Goal: Information Seeking & Learning: Learn about a topic

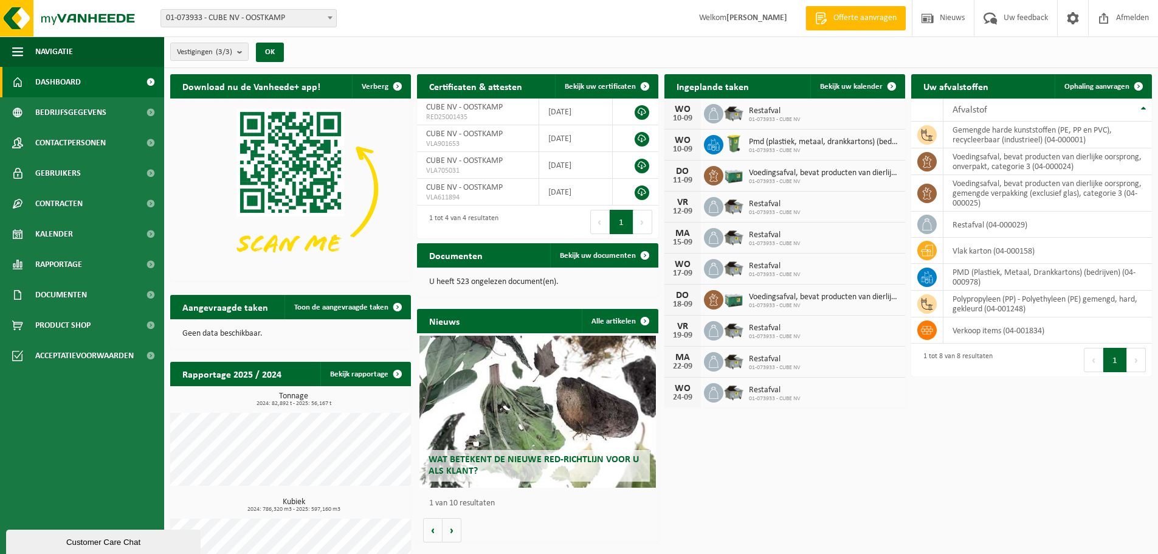
click at [519, 455] on span "Wat betekent de nieuwe RED-richtlijn voor u als klant?" at bounding box center [533, 465] width 210 height 21
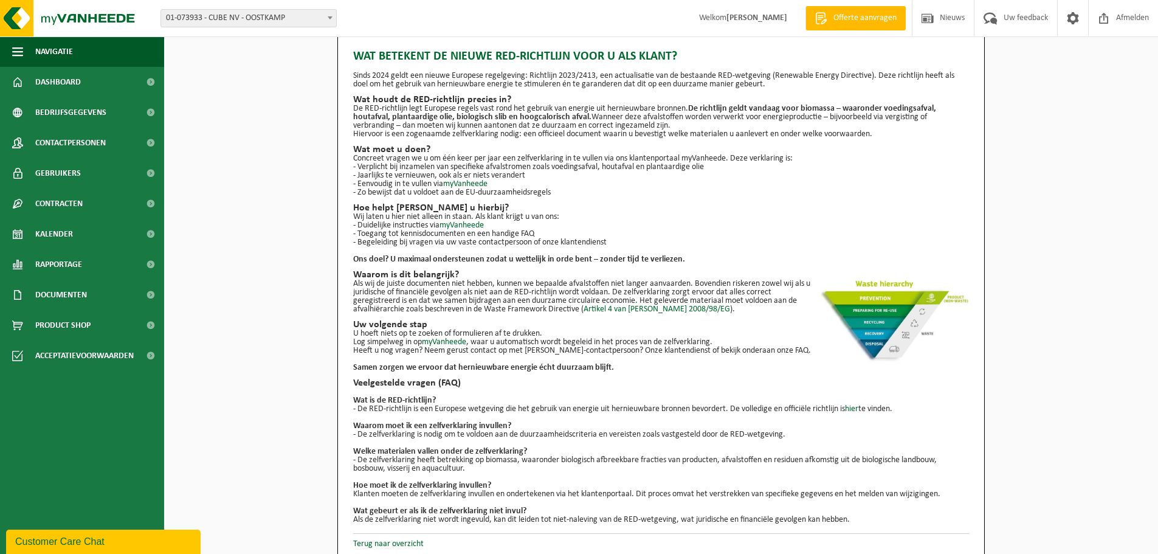
scroll to position [22, 0]
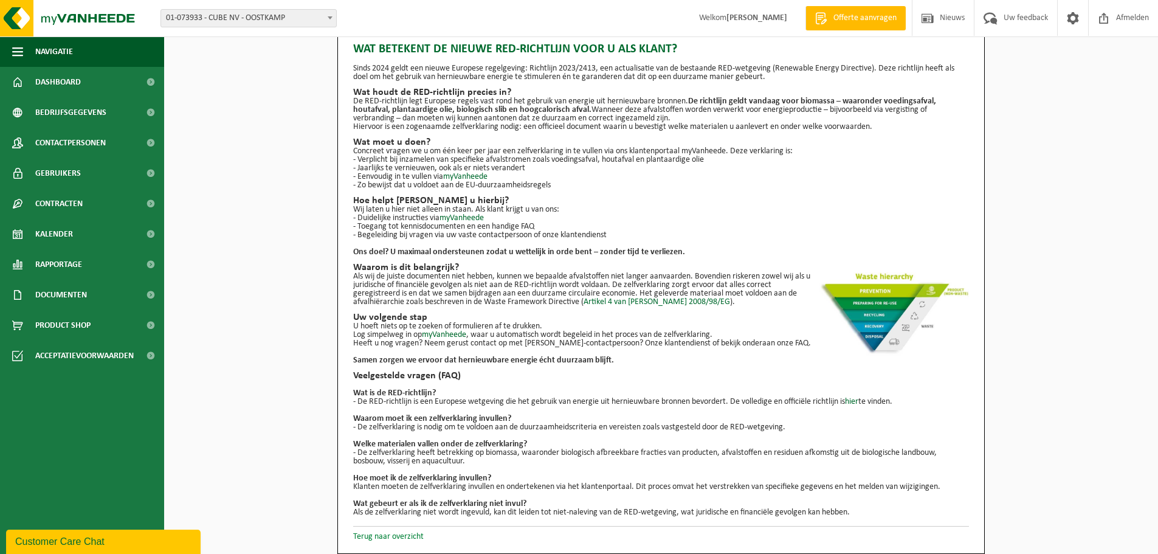
click at [409, 533] on link "Terug naar overzicht" at bounding box center [388, 536] width 70 height 9
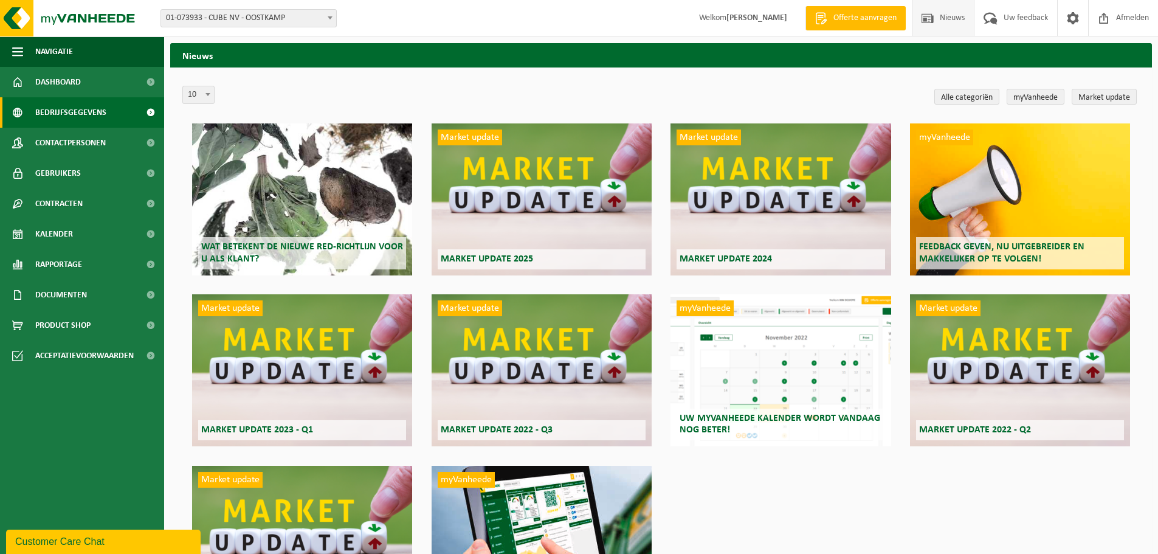
click at [108, 116] on link "Bedrijfsgegevens" at bounding box center [82, 112] width 164 height 30
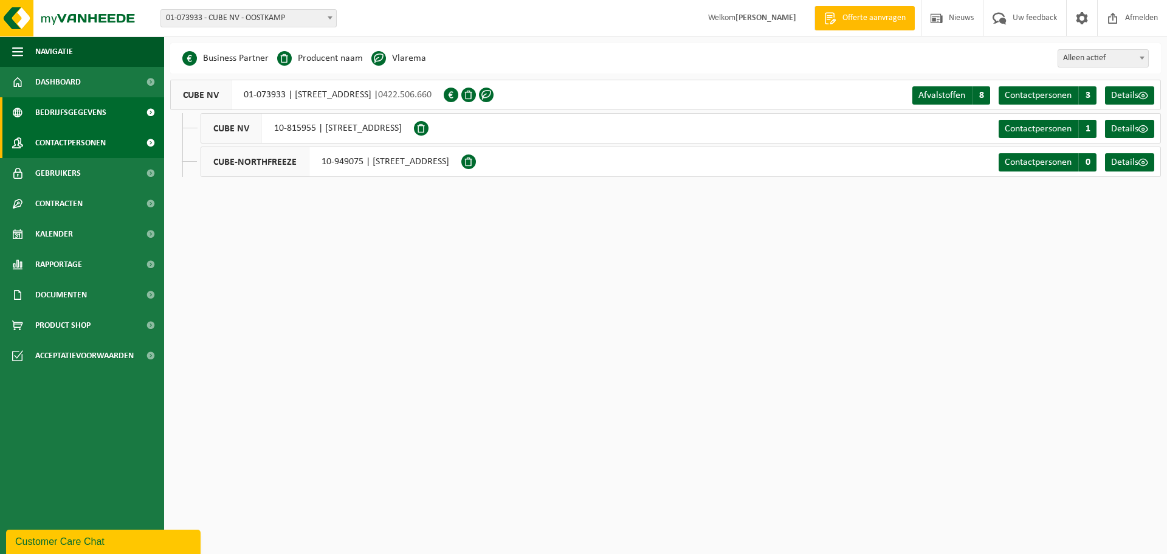
click at [58, 142] on span "Contactpersonen" at bounding box center [70, 143] width 70 height 30
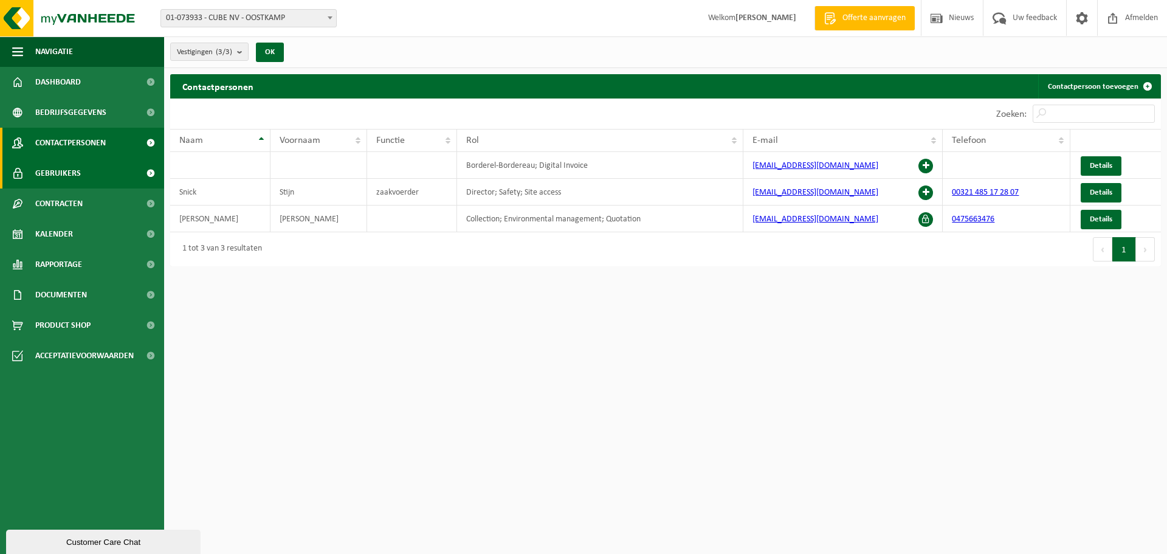
click at [81, 173] on link "Gebruikers" at bounding box center [82, 173] width 164 height 30
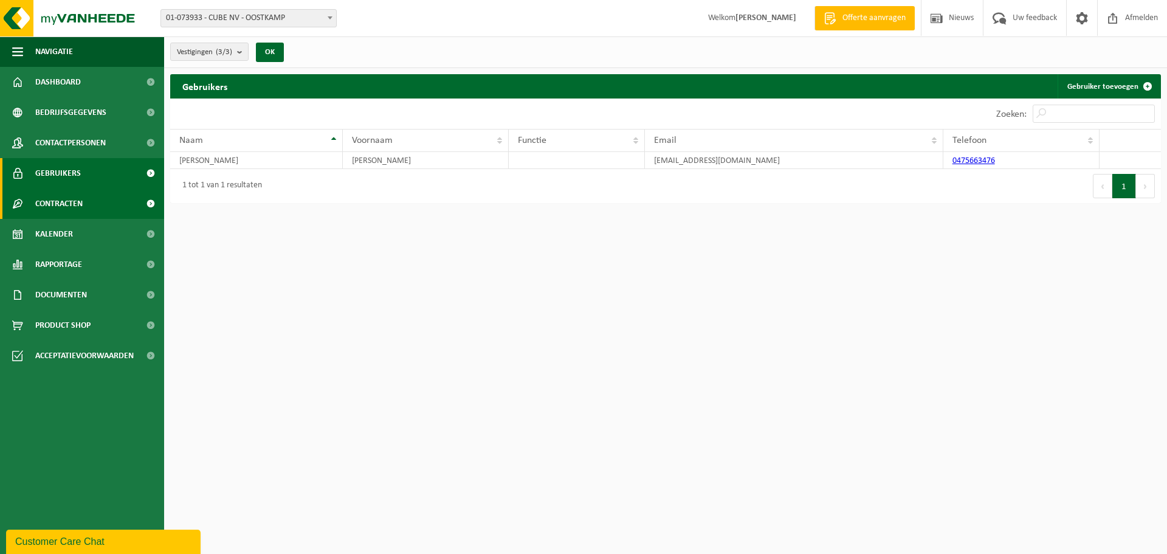
click at [46, 207] on span "Contracten" at bounding box center [58, 203] width 47 height 30
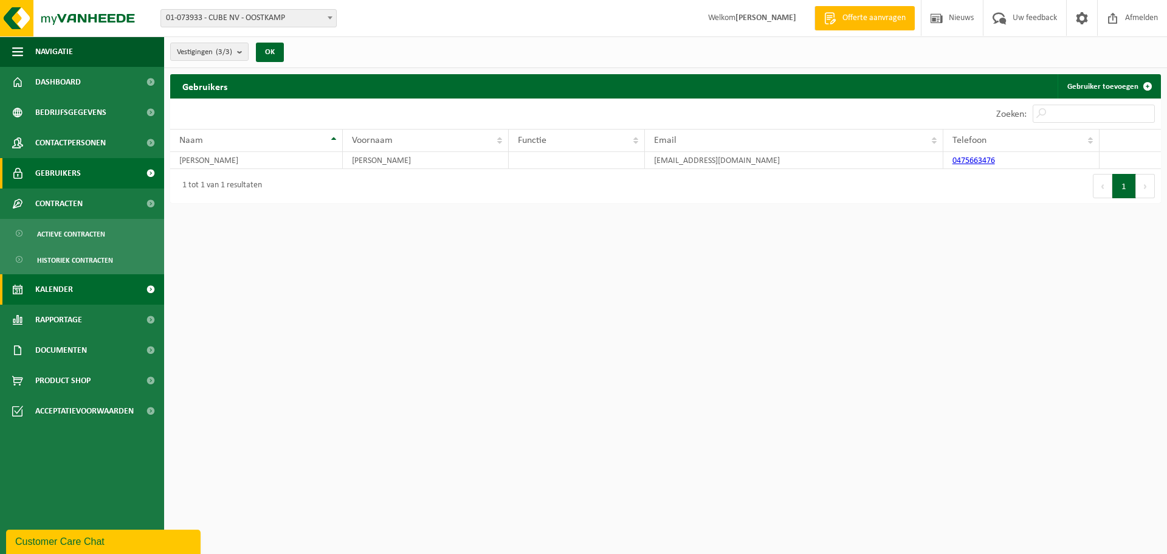
click at [54, 294] on span "Kalender" at bounding box center [54, 289] width 38 height 30
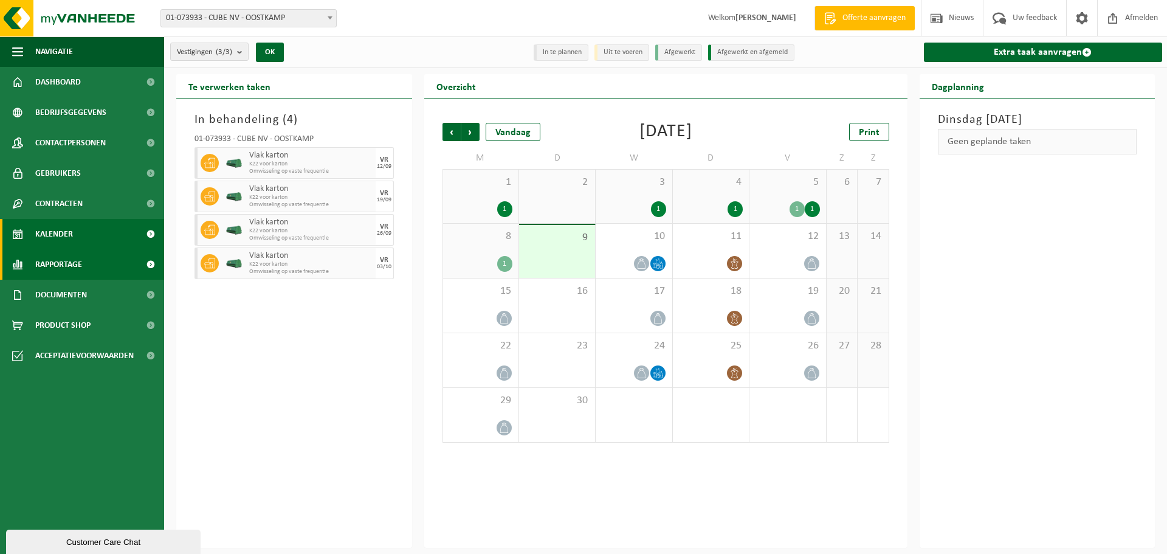
click at [61, 263] on span "Rapportage" at bounding box center [58, 264] width 47 height 30
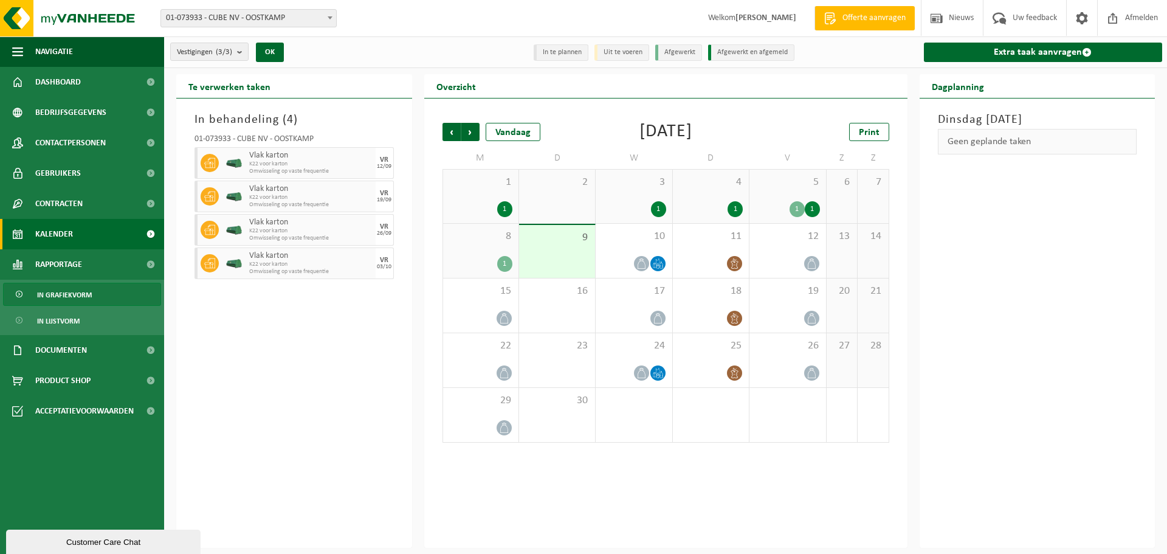
click at [64, 292] on span "In grafiekvorm" at bounding box center [64, 294] width 55 height 23
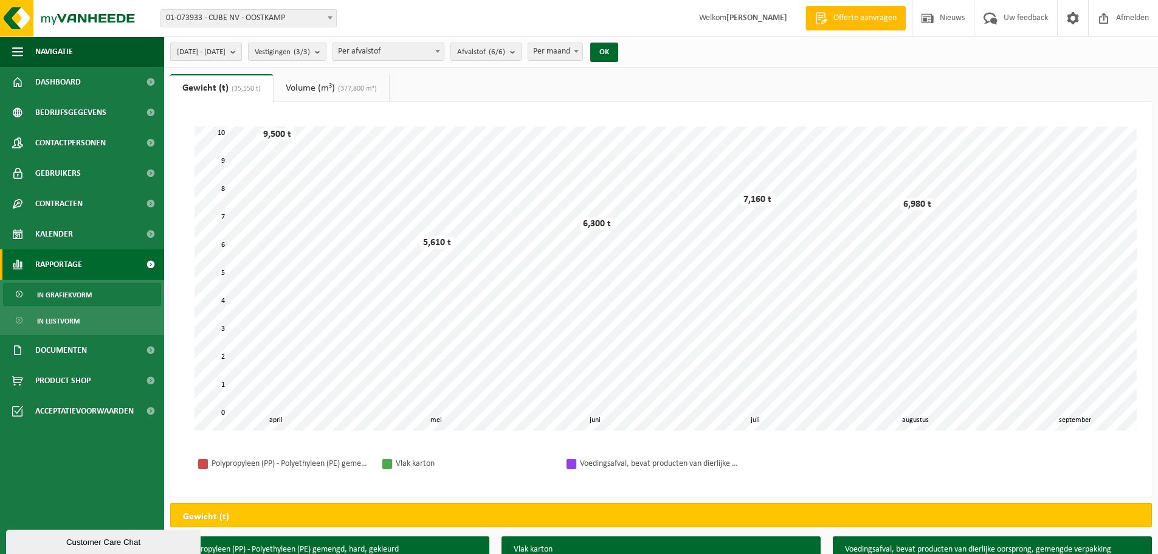
click at [225, 53] on span "2025-04-01 - 2025-09-09" at bounding box center [201, 52] width 49 height 18
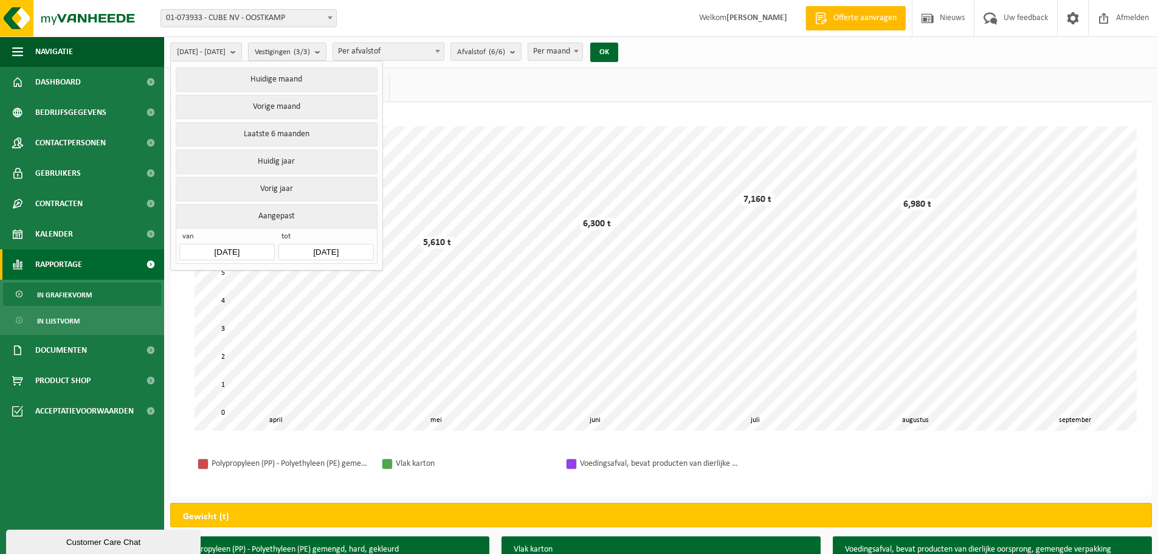
click at [241, 252] on input "2025-04-01" at bounding box center [226, 252] width 95 height 16
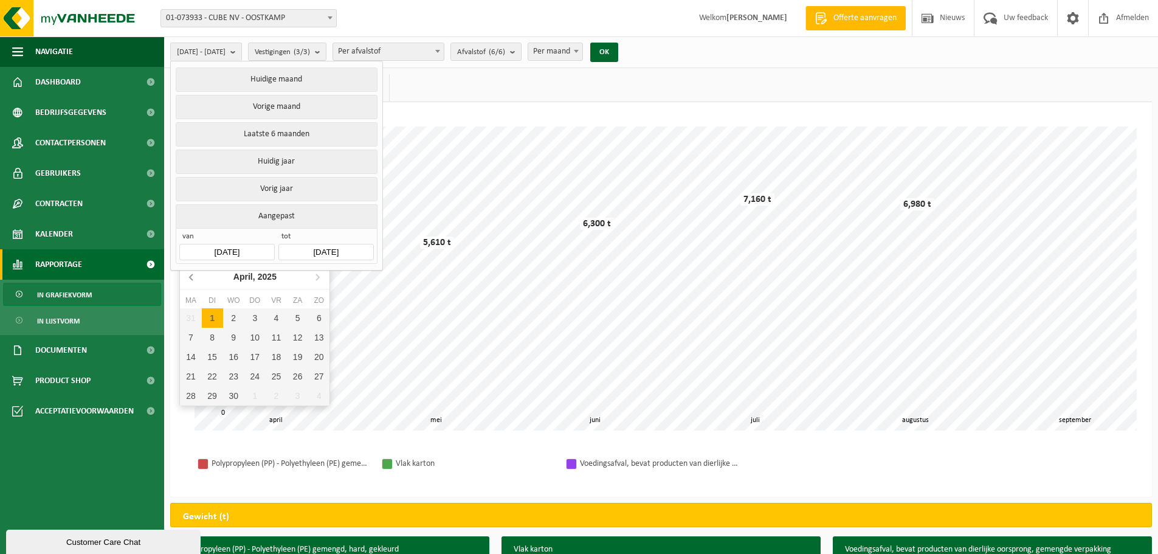
click at [188, 279] on icon at bounding box center [191, 276] width 19 height 19
click at [187, 278] on icon at bounding box center [191, 276] width 19 height 19
click at [186, 278] on icon at bounding box center [191, 276] width 19 height 19
click at [184, 278] on icon at bounding box center [191, 276] width 19 height 19
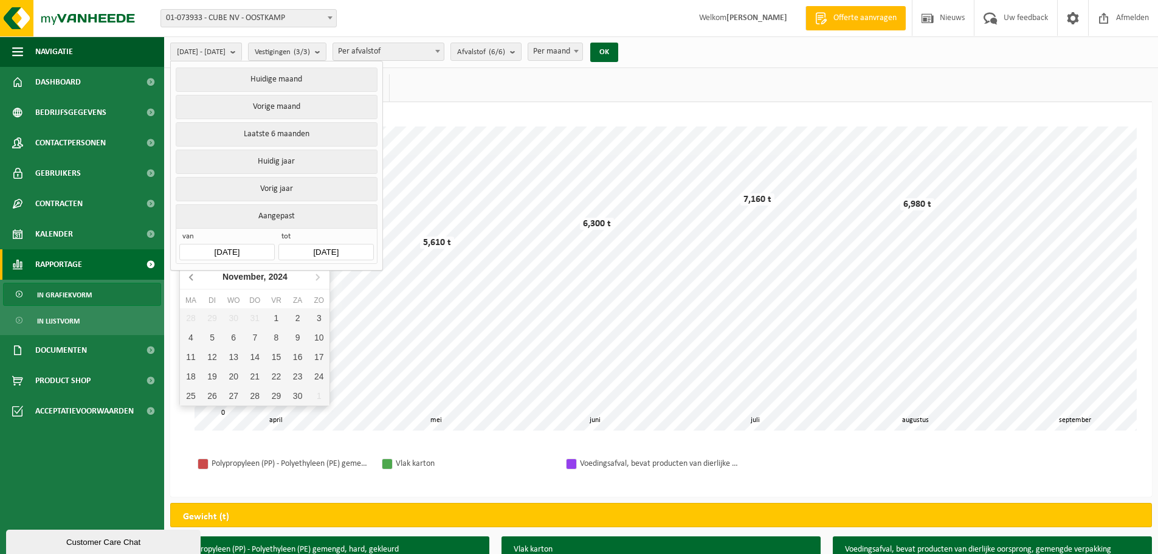
click at [184, 278] on icon at bounding box center [191, 276] width 19 height 19
click at [183, 278] on icon at bounding box center [191, 276] width 19 height 19
click at [182, 278] on icon at bounding box center [191, 276] width 19 height 19
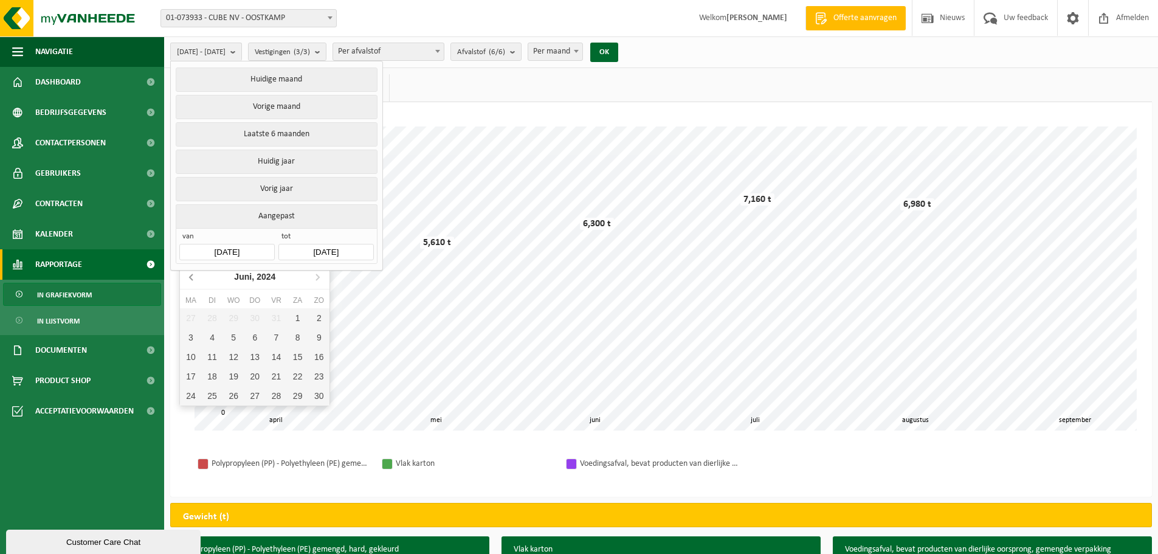
click at [182, 278] on icon at bounding box center [191, 276] width 19 height 19
click at [182, 278] on nav "Maart, 2024" at bounding box center [254, 276] width 149 height 25
click at [181, 279] on nav "Maart, 2024" at bounding box center [254, 276] width 149 height 25
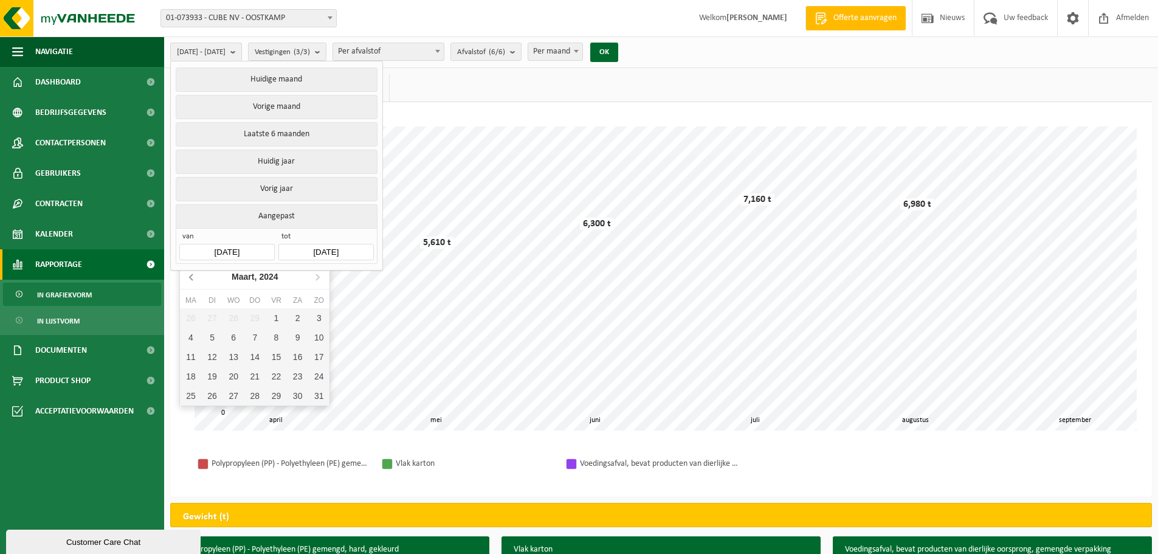
click at [189, 276] on icon at bounding box center [191, 276] width 19 height 19
click at [186, 276] on icon at bounding box center [191, 276] width 19 height 19
click at [190, 322] on div "1" at bounding box center [190, 317] width 21 height 19
type input "2024-01-01"
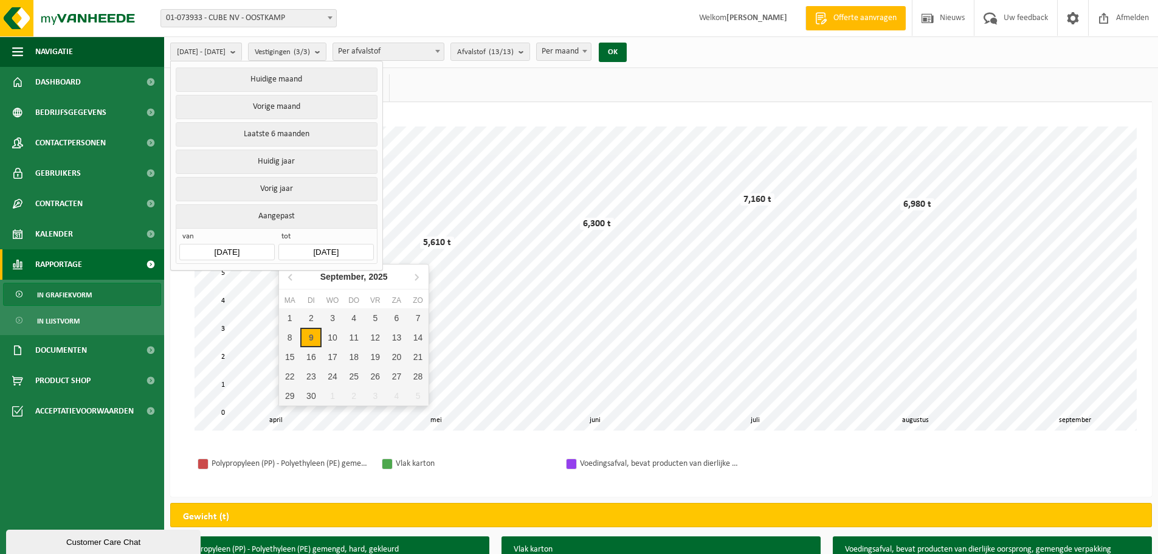
click at [339, 250] on input "2025-09-09" at bounding box center [325, 252] width 95 height 16
click at [289, 314] on div "1" at bounding box center [289, 317] width 21 height 19
type input "2025-09-01"
type input "2024-01-01"
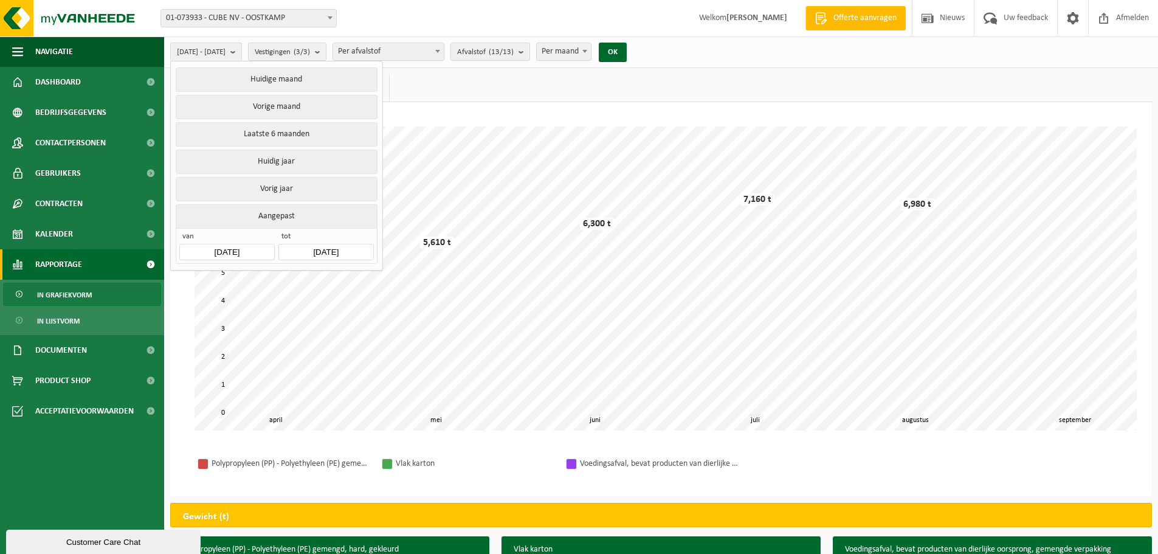
click at [428, 115] on div "Even geduld. Door de grote hoeveelheid gegevens duurt het laden even. mei juni …" at bounding box center [660, 278] width 957 height 328
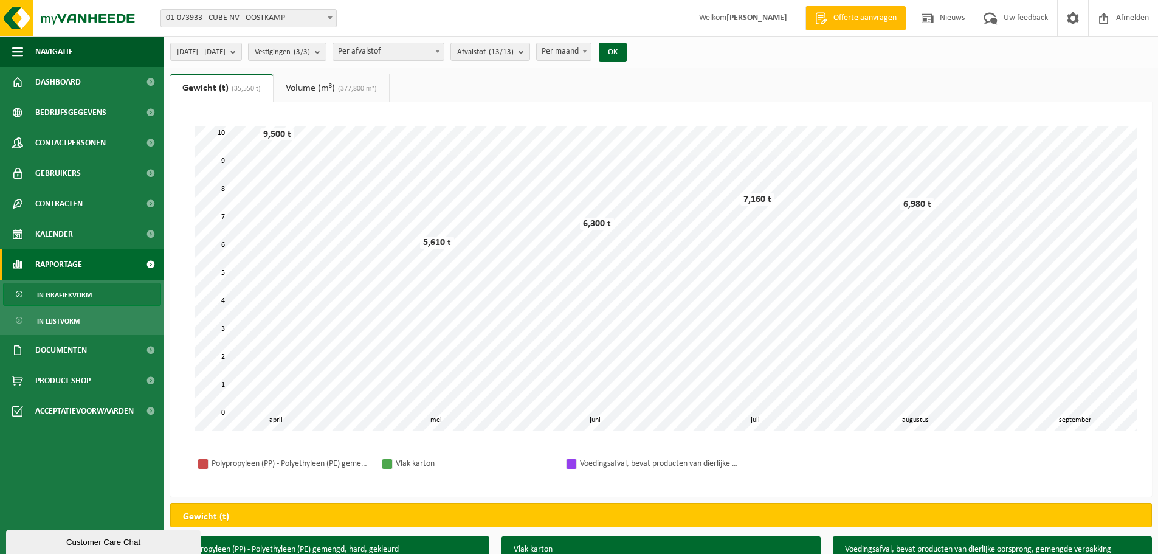
click at [322, 94] on link "Volume (m³) (377,800 m³)" at bounding box center [330, 88] width 115 height 28
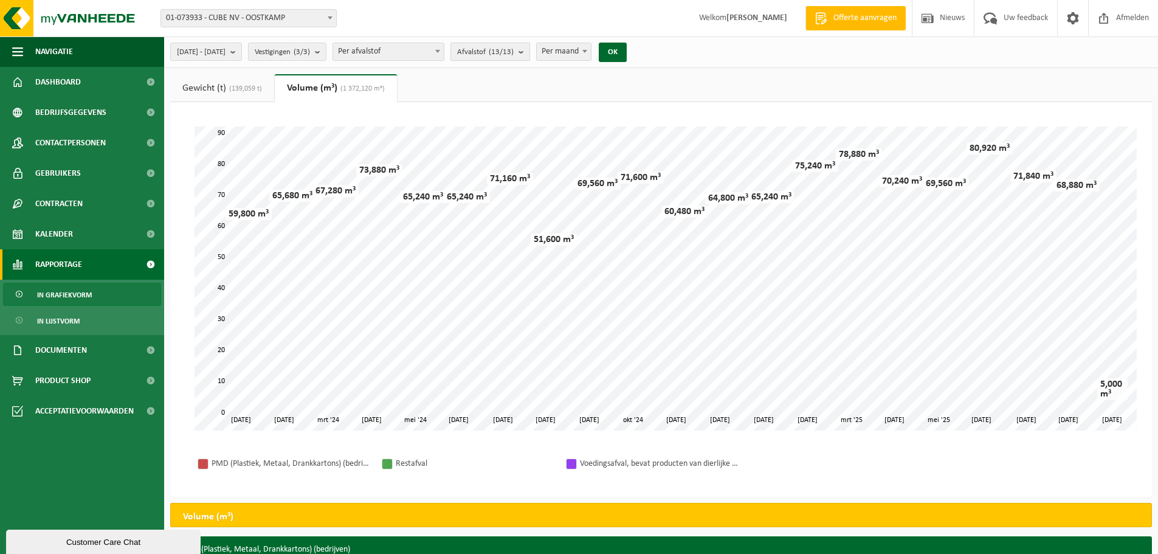
click at [513, 48] on count "(13/13)" at bounding box center [501, 52] width 25 height 8
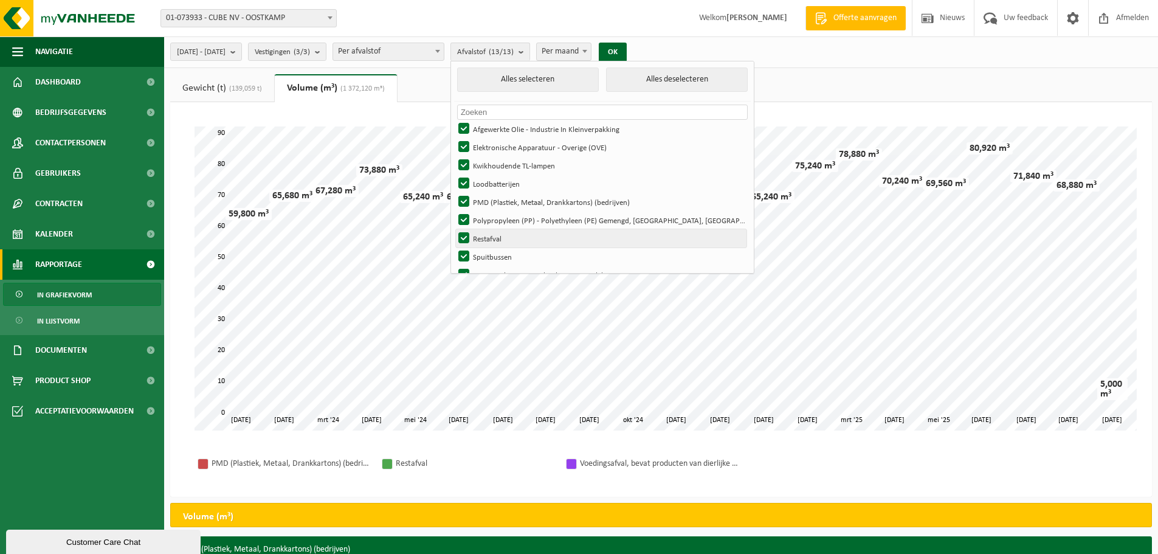
click at [532, 238] on label "Restafval" at bounding box center [601, 238] width 290 height 18
click at [454, 229] on input "Restafval" at bounding box center [453, 228] width 1 height 1
checkbox input "false"
click at [701, 84] on button "Alles deselecteren" at bounding box center [677, 79] width 142 height 24
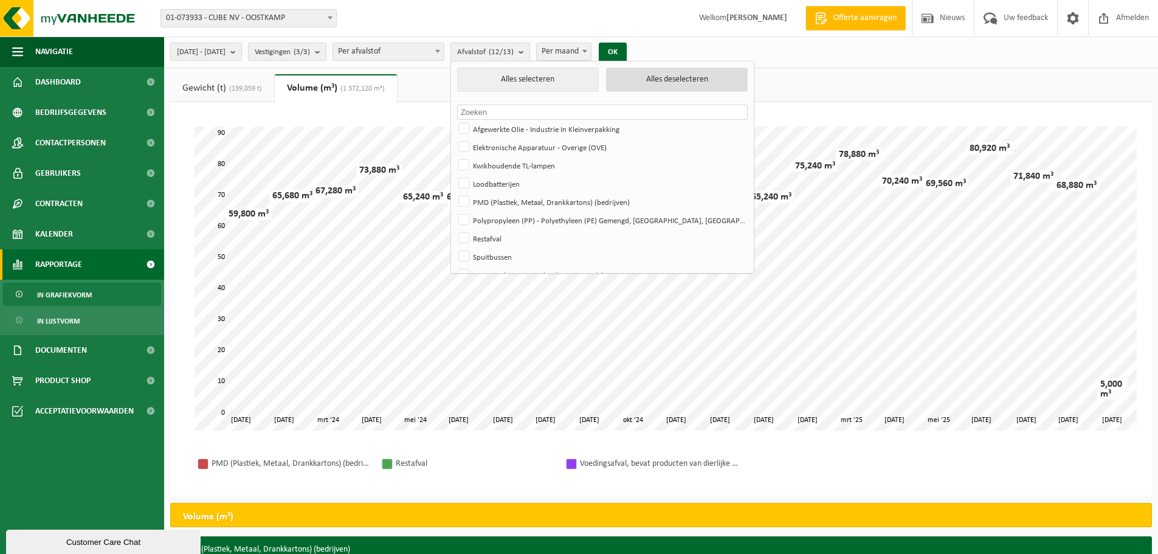
checkbox input "false"
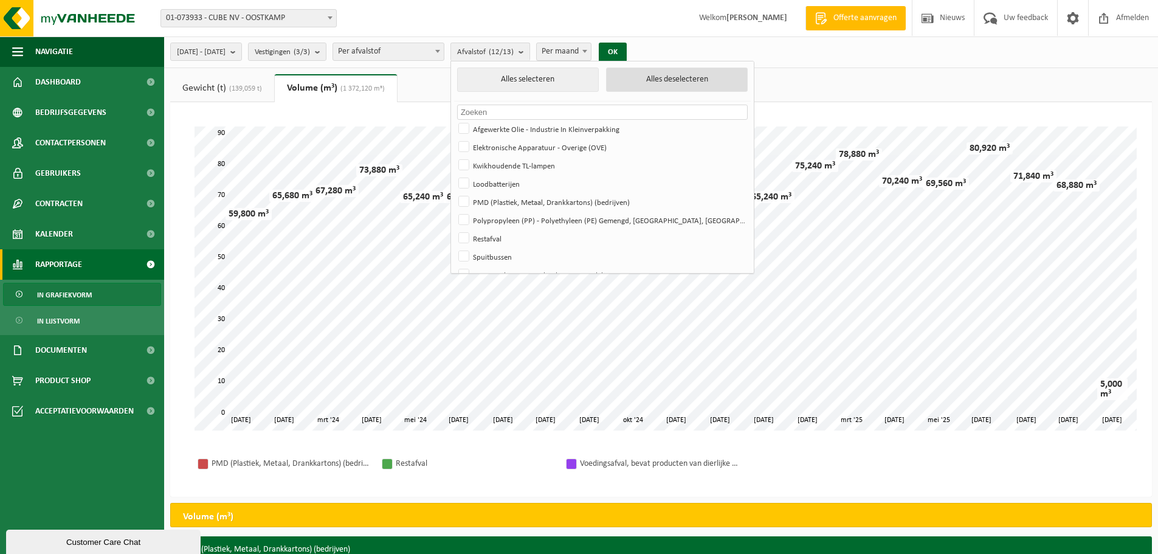
checkbox input "false"
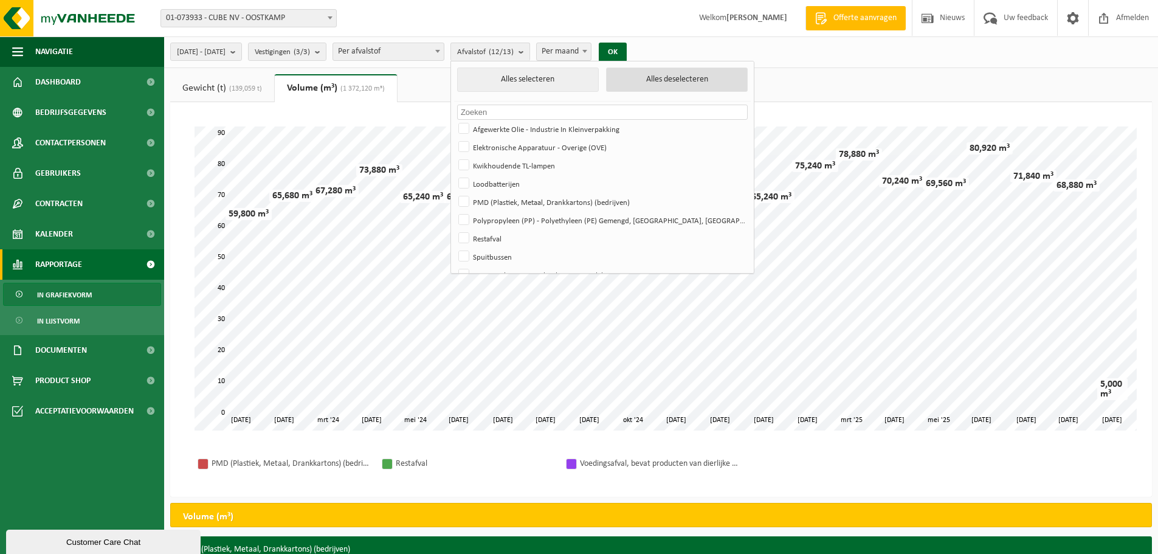
checkbox input "false"
click at [505, 238] on label "Restafval" at bounding box center [601, 238] width 290 height 18
click at [454, 229] on input "Restafval" at bounding box center [453, 228] width 1 height 1
checkbox input "true"
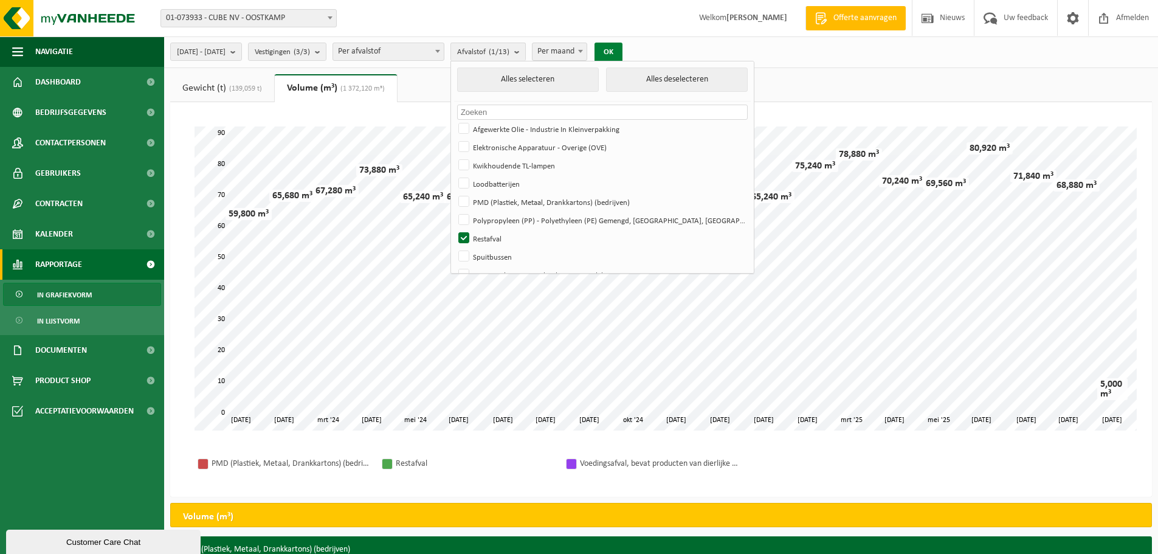
click at [622, 49] on button "OK" at bounding box center [608, 52] width 28 height 19
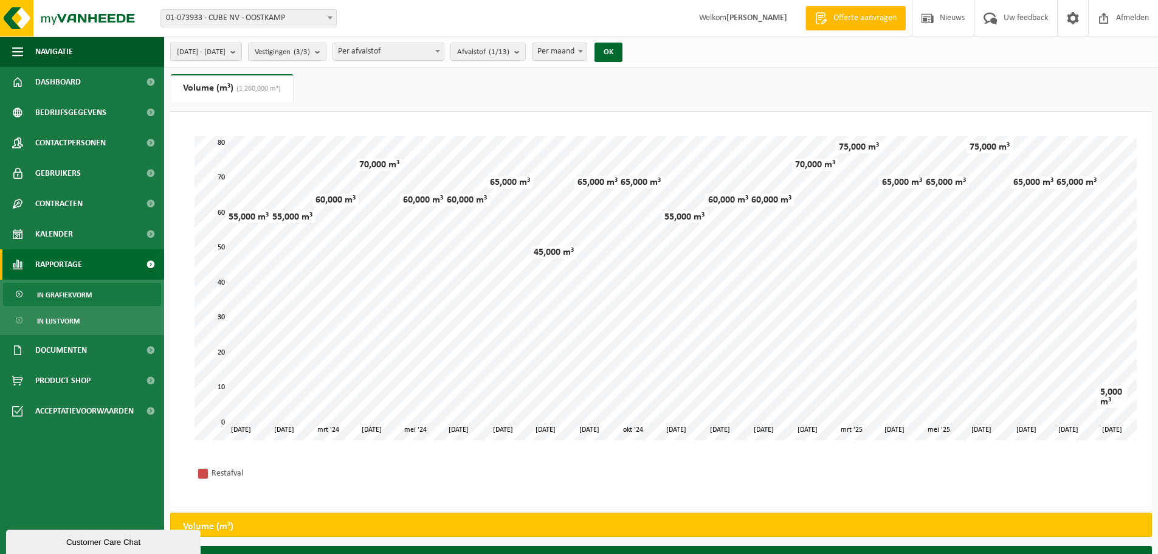
click at [210, 50] on span "2024-01-01 - 2025-09-01" at bounding box center [201, 52] width 49 height 18
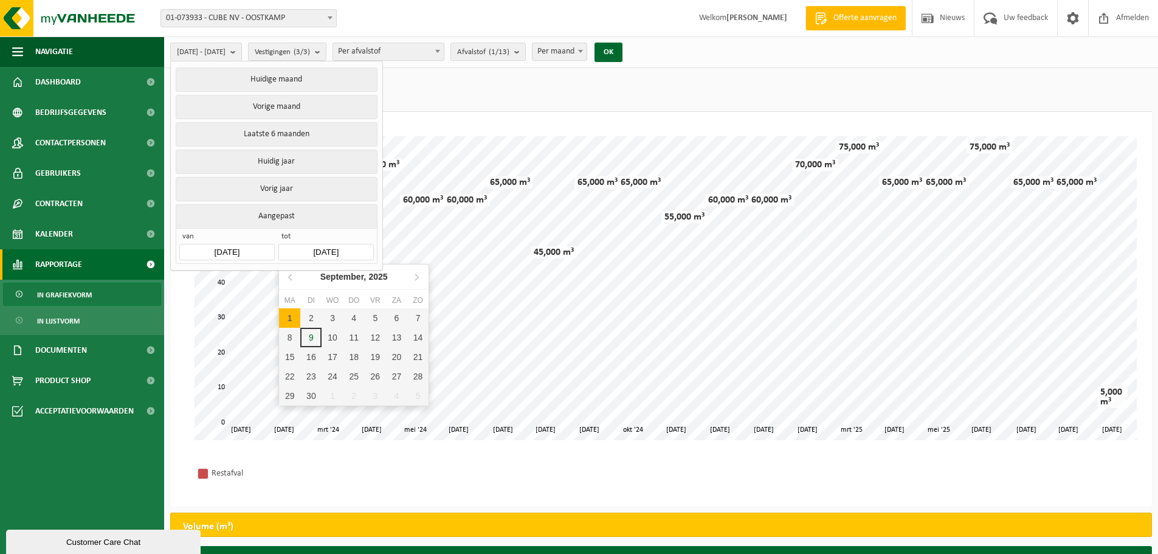
click at [296, 252] on input "2025-09-01" at bounding box center [325, 252] width 95 height 16
click at [289, 278] on icon at bounding box center [290, 277] width 3 height 6
click at [419, 395] on div "31" at bounding box center [417, 395] width 21 height 19
type input "2025-08-31"
type input "2024-01-01"
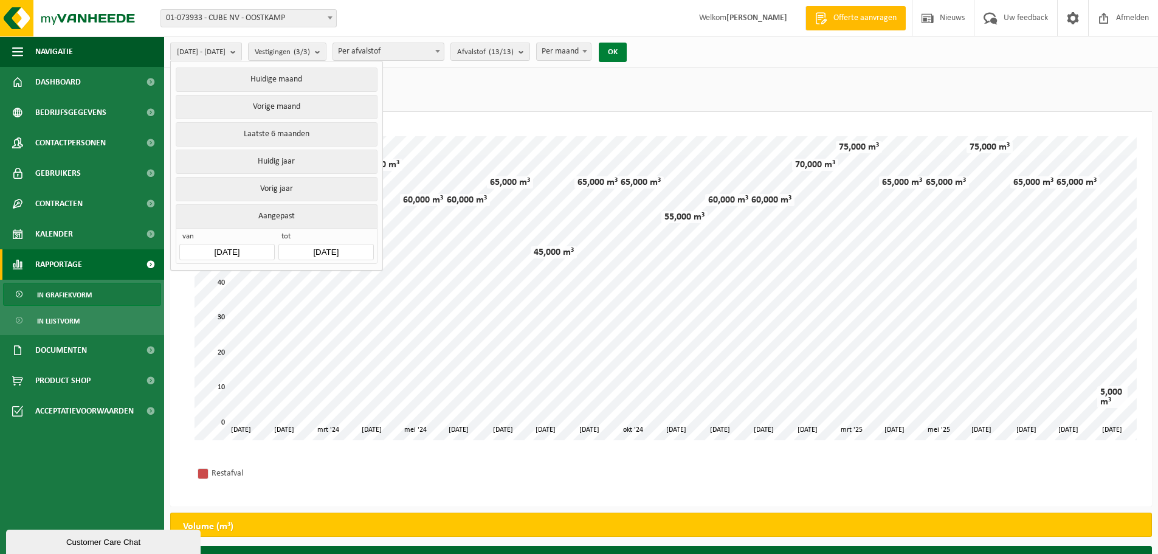
click at [626, 49] on button "OK" at bounding box center [613, 52] width 28 height 19
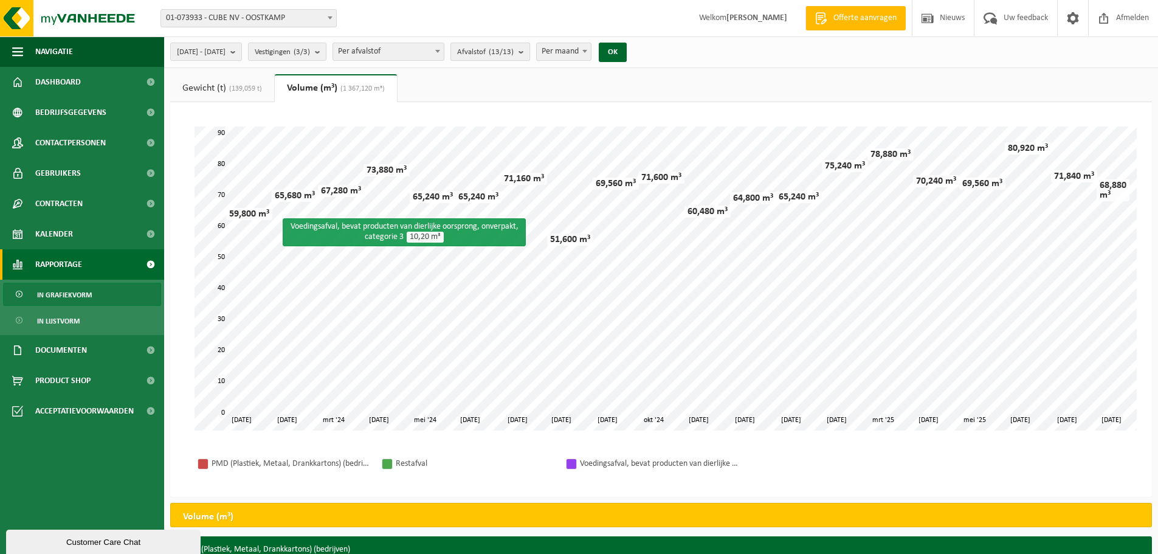
click at [513, 52] on count "(13/13)" at bounding box center [501, 52] width 25 height 8
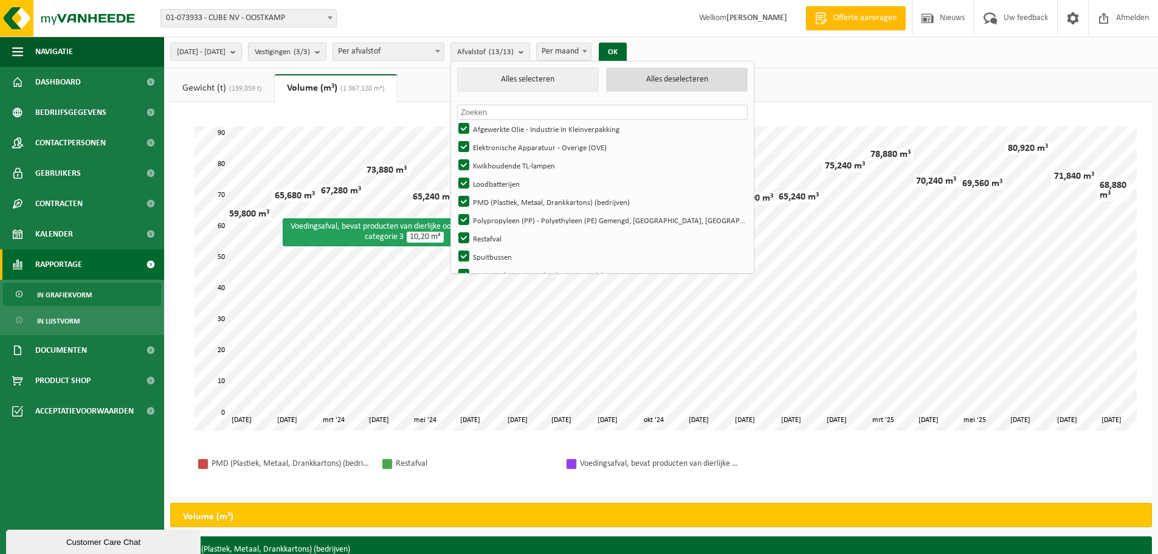
click at [698, 83] on button "Alles deselecteren" at bounding box center [677, 79] width 142 height 24
checkbox input "false"
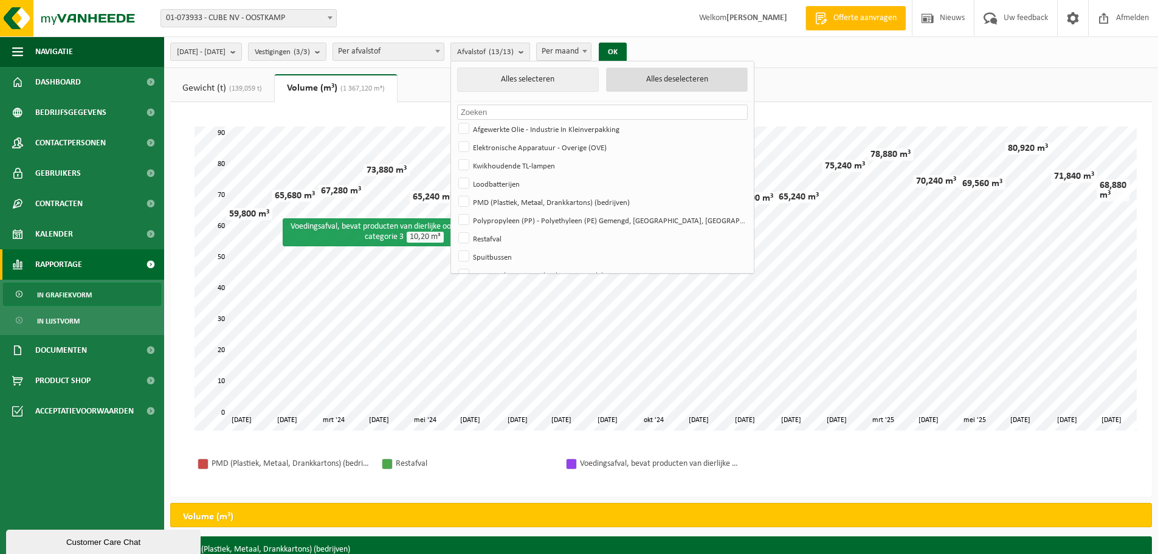
checkbox input "false"
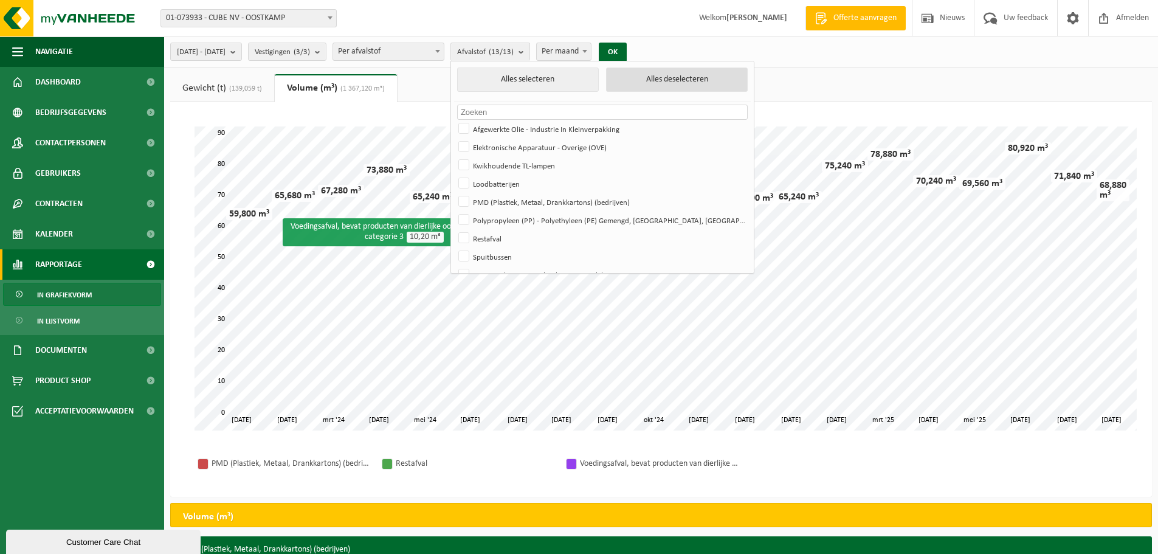
checkbox input "false"
click at [510, 238] on label "Restafval" at bounding box center [601, 238] width 290 height 18
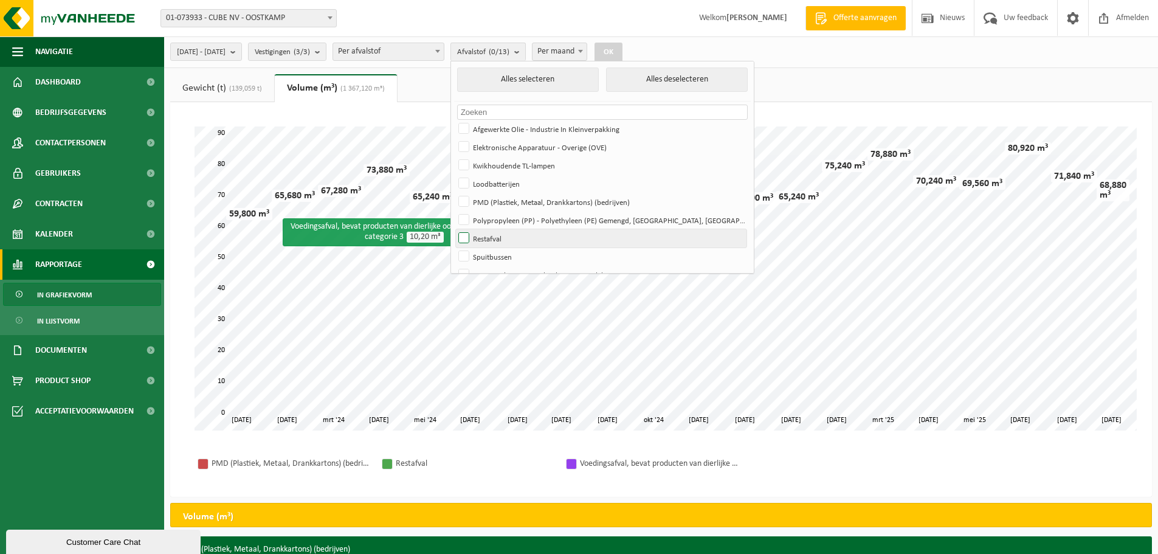
click at [454, 229] on input "Restafval" at bounding box center [453, 228] width 1 height 1
checkbox input "true"
click at [622, 47] on button "OK" at bounding box center [608, 52] width 28 height 19
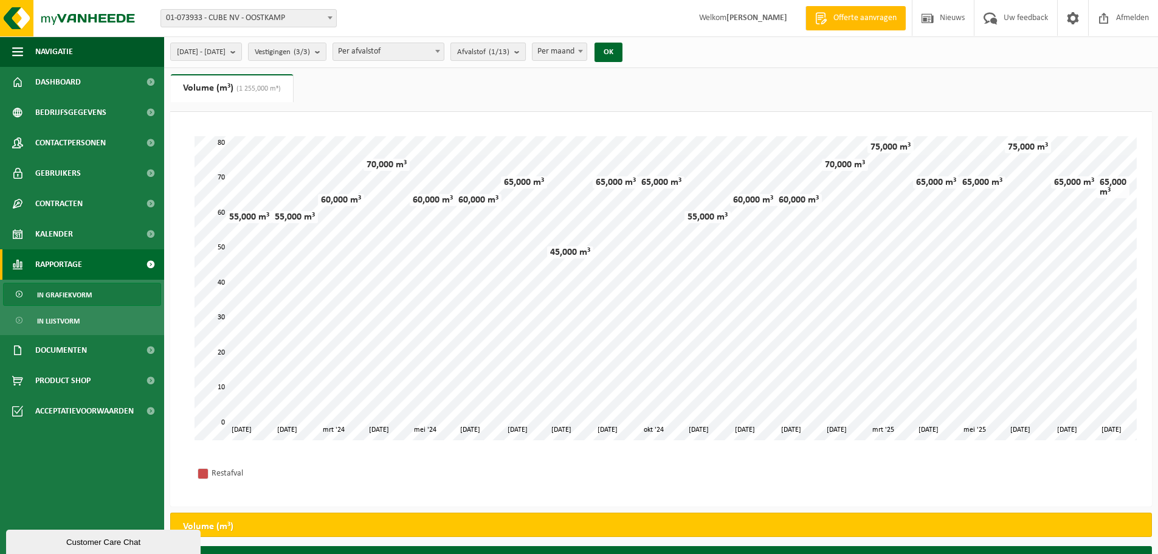
click at [525, 52] on b "submit" at bounding box center [519, 51] width 11 height 17
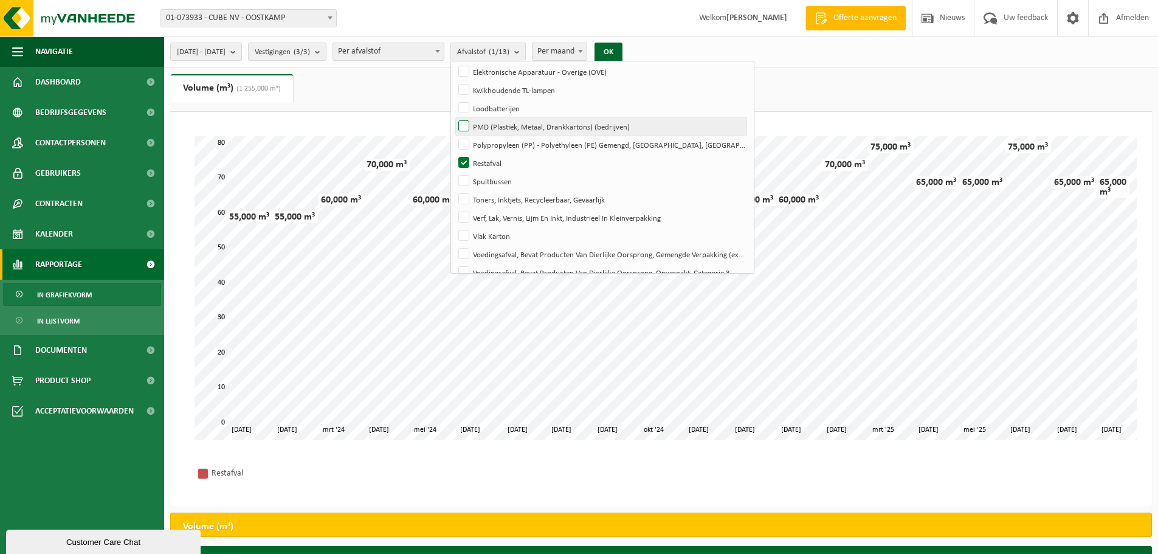
scroll to position [89, 0]
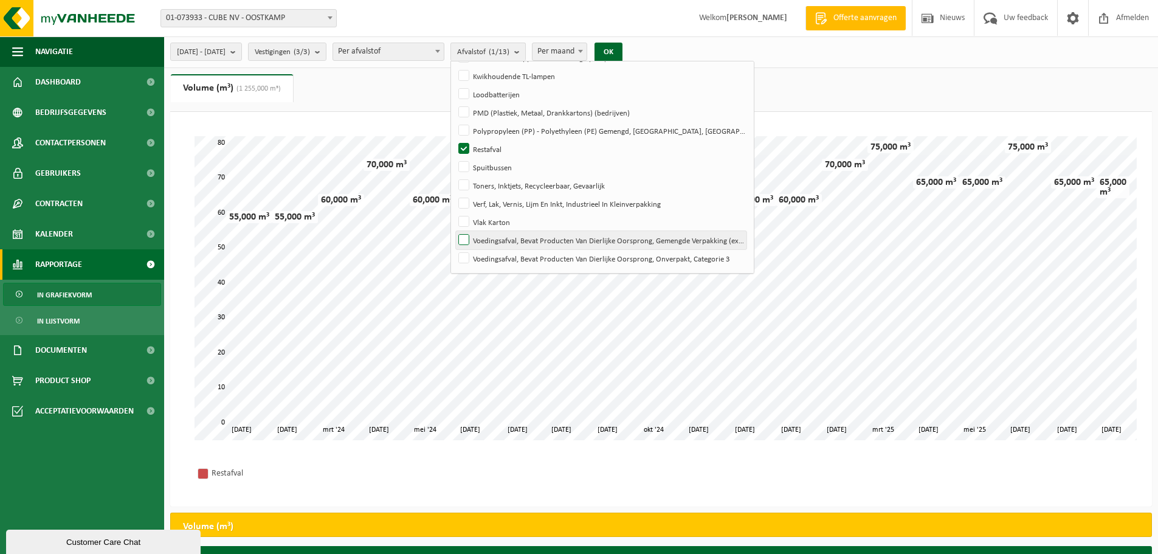
click at [548, 238] on label "Voedingsafval, Bevat Producten Van Dierlijke Oorsprong, Gemengde Verpakking (ex…" at bounding box center [601, 240] width 290 height 18
click at [454, 231] on input "Voedingsafval, Bevat Producten Van Dierlijke Oorsprong, Gemengde Verpakking (ex…" at bounding box center [453, 230] width 1 height 1
checkbox input "true"
click at [539, 256] on label "Voedingsafval, Bevat Producten Van Dierlijke Oorsprong, Onverpakt, Categorie 3" at bounding box center [601, 258] width 290 height 18
click at [454, 249] on input "Voedingsafval, Bevat Producten Van Dierlijke Oorsprong, Onverpakt, Categorie 3" at bounding box center [453, 249] width 1 height 1
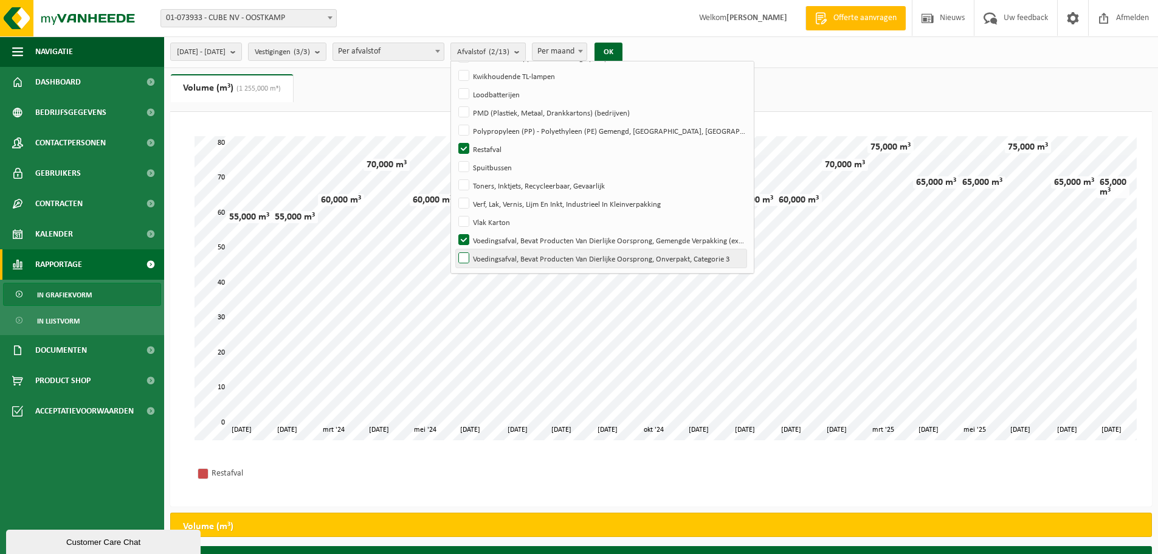
checkbox input "true"
click at [501, 147] on label "Restafval" at bounding box center [601, 149] width 290 height 18
click at [454, 140] on input "Restafval" at bounding box center [453, 139] width 1 height 1
checkbox input "false"
click at [622, 50] on button "OK" at bounding box center [608, 52] width 28 height 19
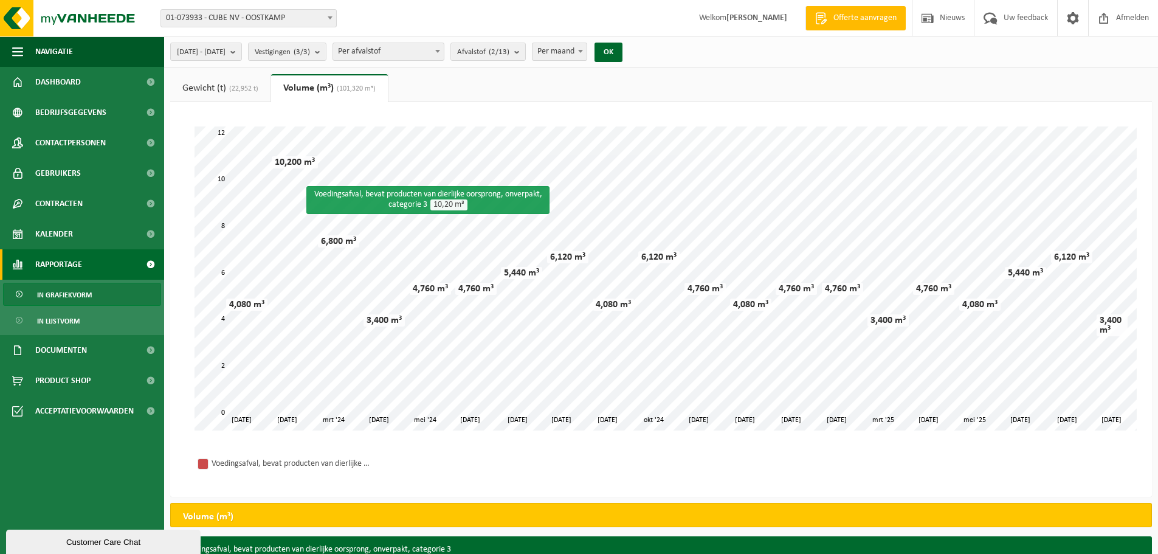
click at [193, 174] on div "Even geduld. Door de grote hoeveelheid gegevens duurt het laden even. feb '24 f…" at bounding box center [660, 278] width 957 height 328
click at [239, 85] on span "(22,952 t)" at bounding box center [242, 88] width 32 height 7
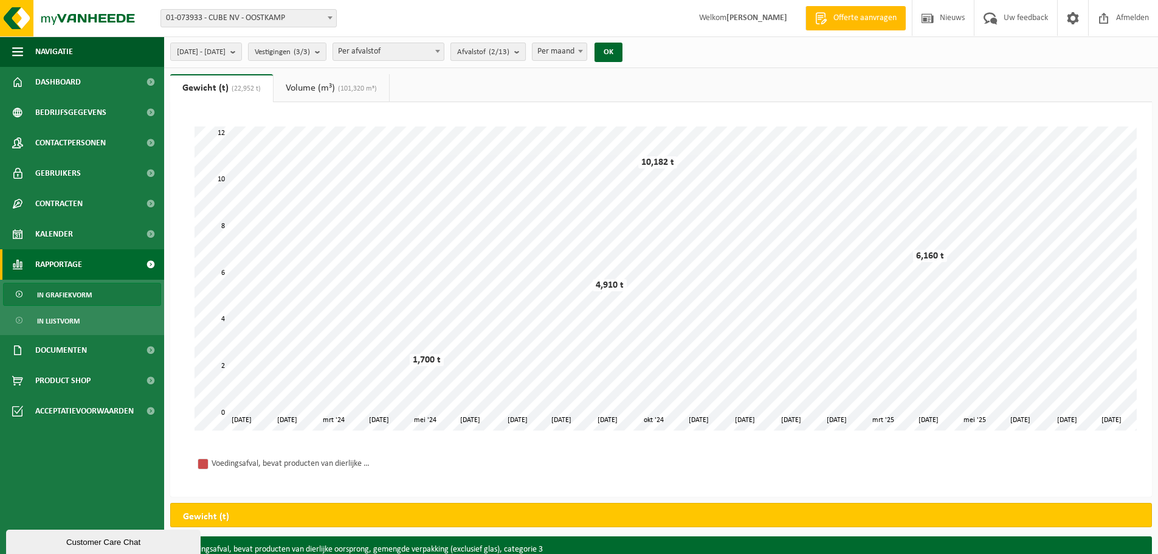
click at [509, 49] on count "(2/13)" at bounding box center [499, 52] width 21 height 8
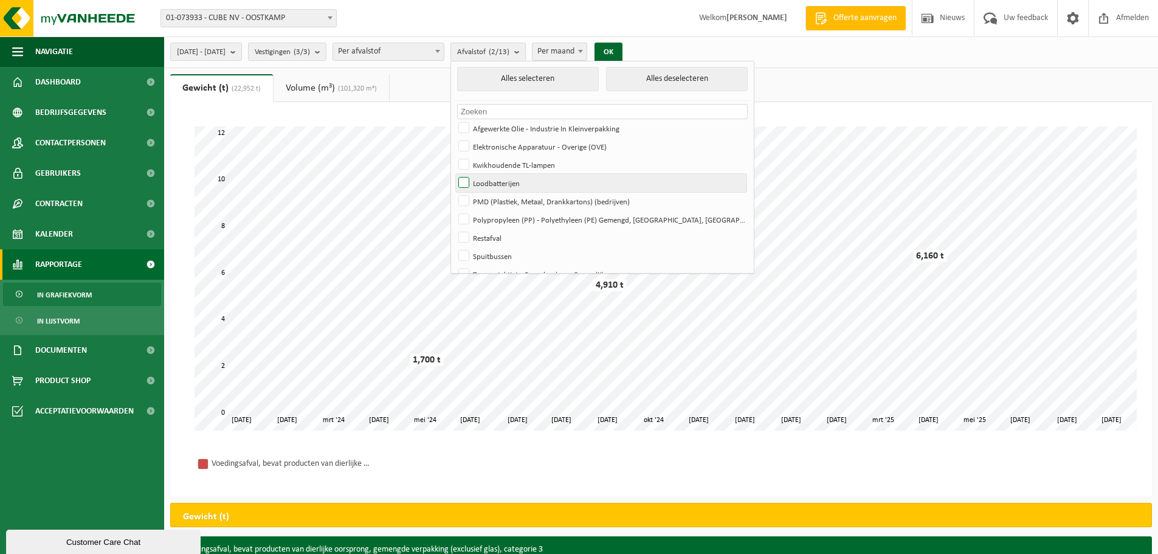
scroll to position [0, 0]
click at [544, 221] on label "Polypropyleen (PP) - Polyethyleen (PE) Gemengd, Hard, Gekleurd" at bounding box center [601, 220] width 290 height 18
click at [454, 211] on input "Polypropyleen (PP) - Polyethyleen (PE) Gemengd, Hard, Gekleurd" at bounding box center [453, 210] width 1 height 1
checkbox input "true"
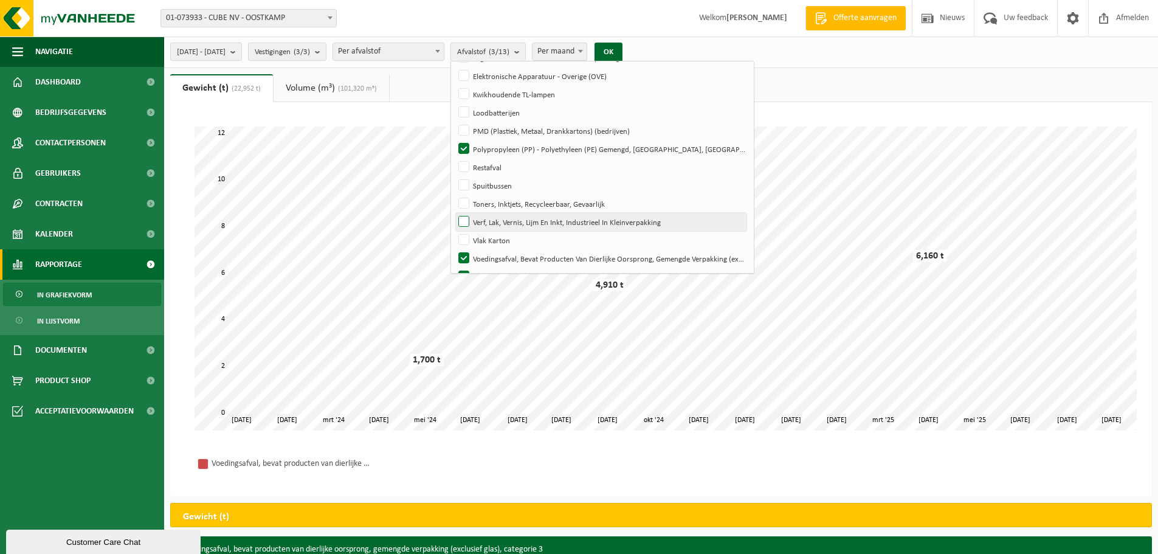
scroll to position [89, 0]
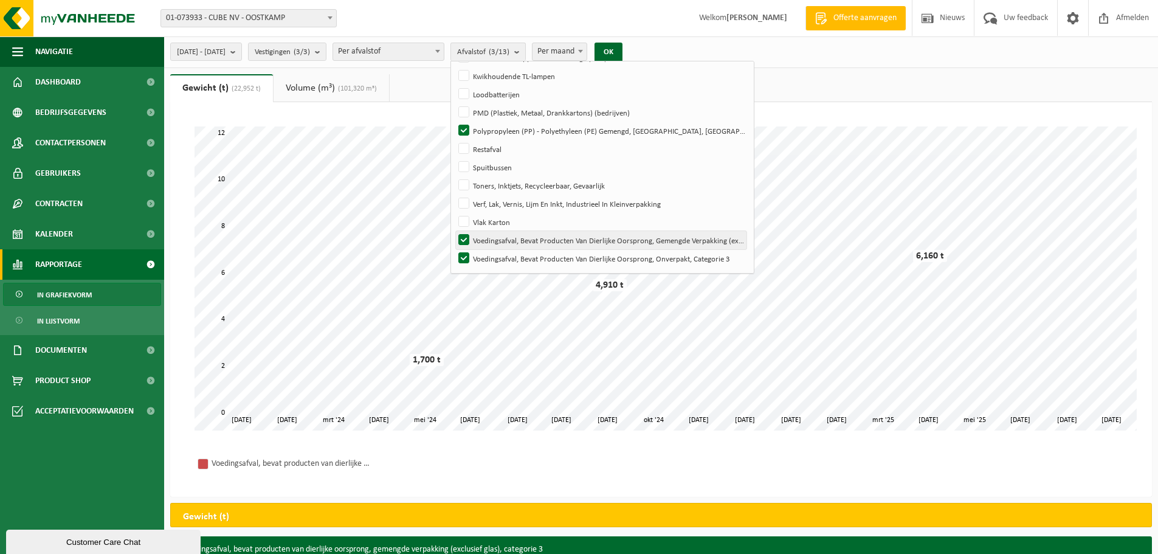
click at [529, 234] on label "Voedingsafval, Bevat Producten Van Dierlijke Oorsprong, Gemengde Verpakking (ex…" at bounding box center [601, 240] width 290 height 18
click at [454, 231] on input "Voedingsafval, Bevat Producten Van Dierlijke Oorsprong, Gemengde Verpakking (ex…" at bounding box center [453, 230] width 1 height 1
checkbox input "false"
click at [527, 255] on label "Voedingsafval, Bevat Producten Van Dierlijke Oorsprong, Onverpakt, Categorie 3" at bounding box center [601, 258] width 290 height 18
click at [454, 249] on input "Voedingsafval, Bevat Producten Van Dierlijke Oorsprong, Onverpakt, Categorie 3" at bounding box center [453, 249] width 1 height 1
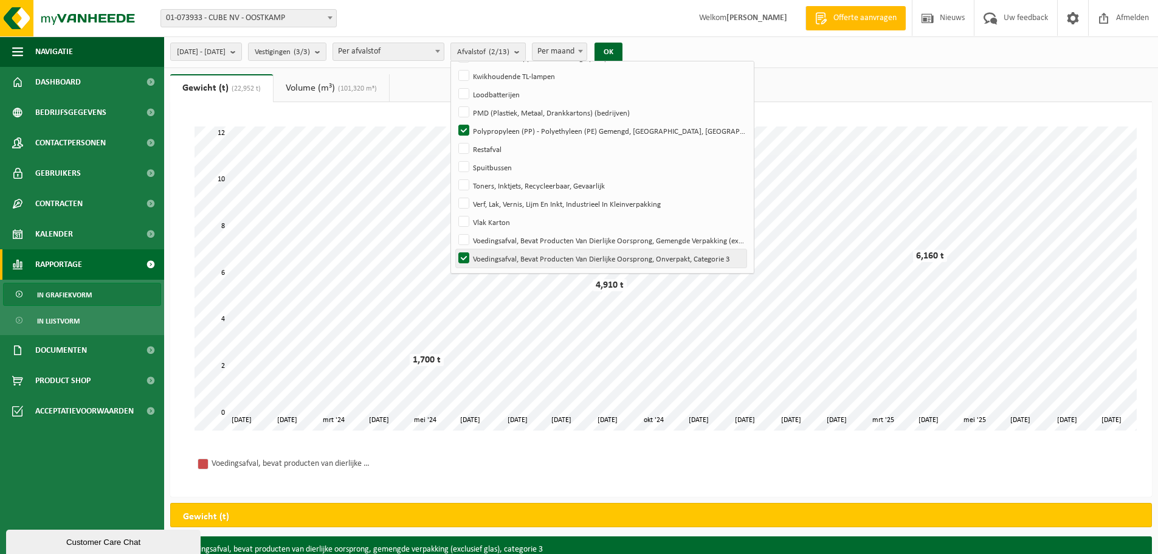
checkbox input "false"
click at [622, 50] on button "OK" at bounding box center [608, 52] width 28 height 19
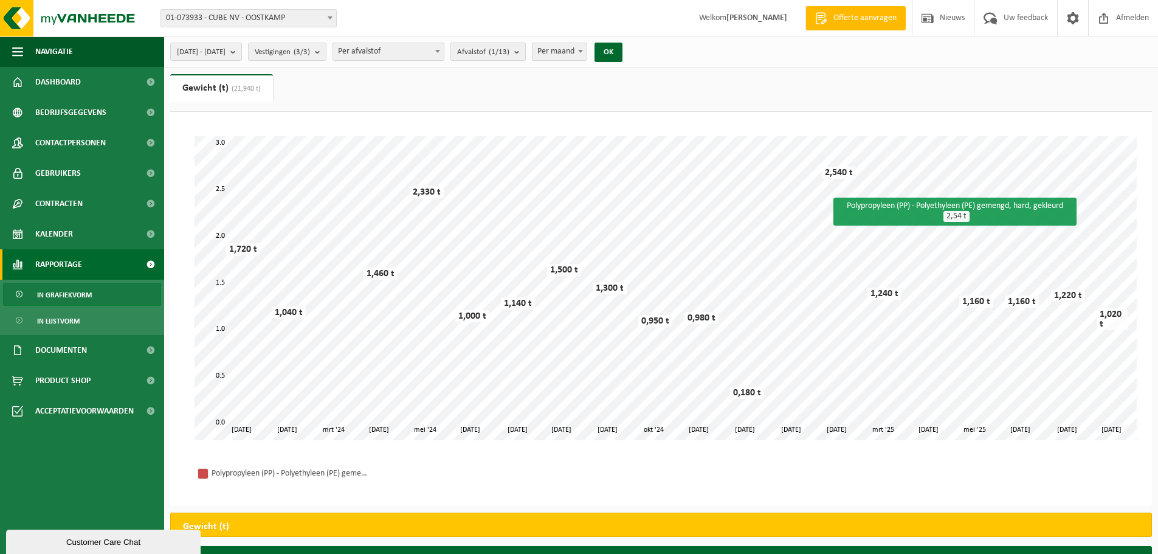
click at [525, 50] on b "submit" at bounding box center [519, 51] width 11 height 17
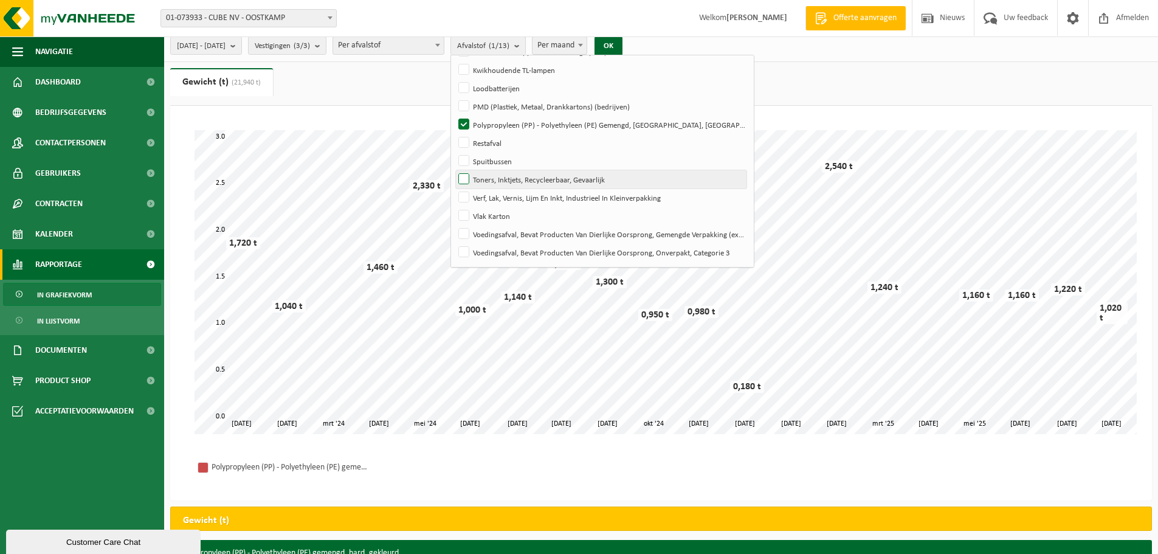
scroll to position [0, 0]
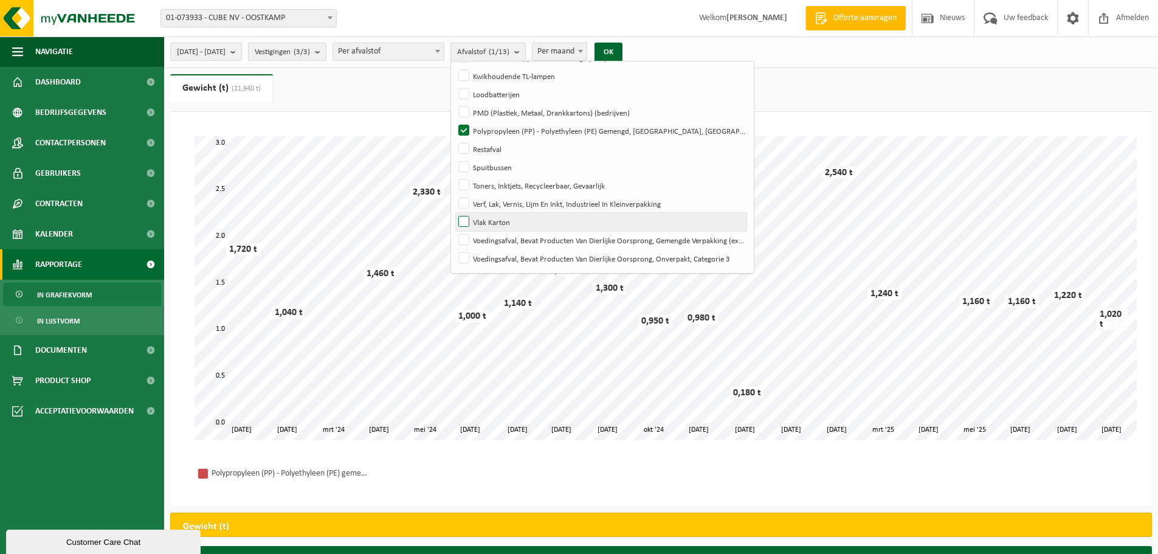
click at [502, 223] on label "Vlak Karton" at bounding box center [601, 222] width 290 height 18
click at [454, 213] on input "Vlak Karton" at bounding box center [453, 212] width 1 height 1
checkbox input "true"
click at [527, 131] on label "Polypropyleen (PP) - Polyethyleen (PE) Gemengd, Hard, Gekleurd" at bounding box center [601, 131] width 290 height 18
click at [454, 122] on input "Polypropyleen (PP) - Polyethyleen (PE) Gemengd, Hard, Gekleurd" at bounding box center [453, 121] width 1 height 1
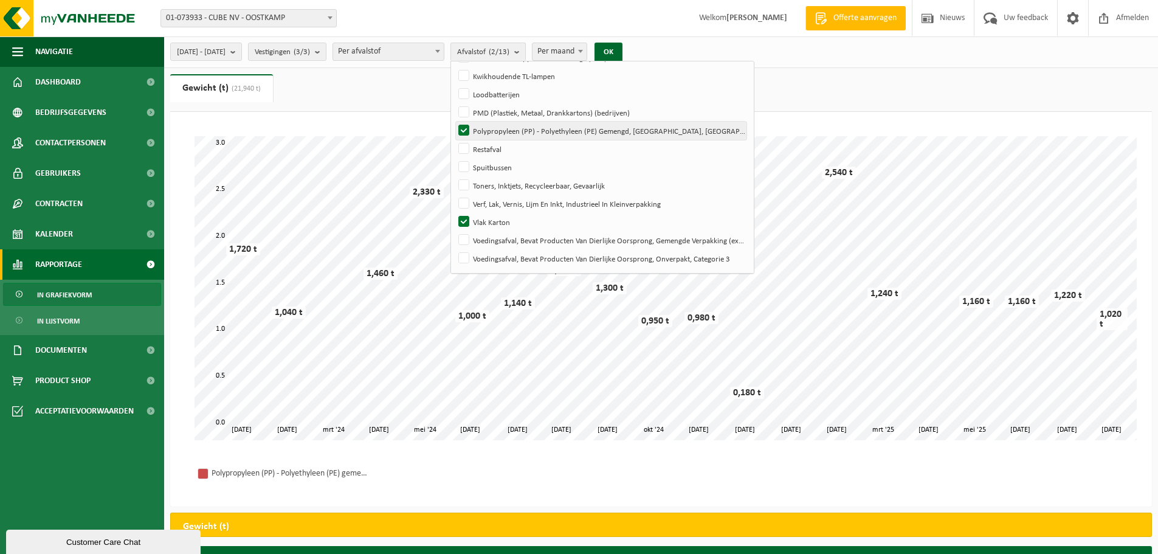
checkbox input "false"
click at [622, 49] on button "OK" at bounding box center [608, 52] width 28 height 19
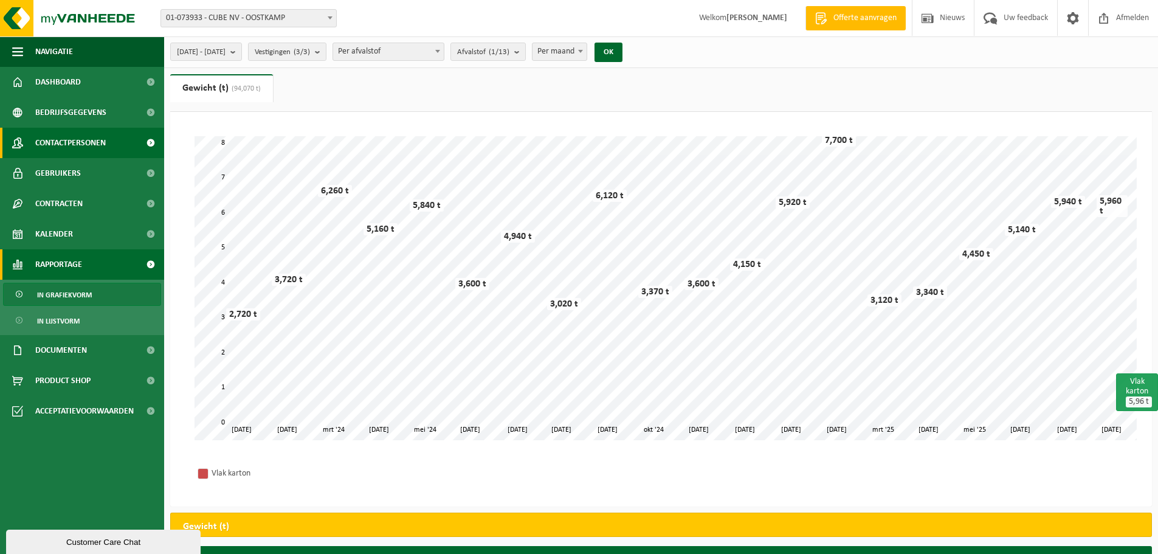
click at [88, 139] on span "Contactpersonen" at bounding box center [70, 143] width 70 height 30
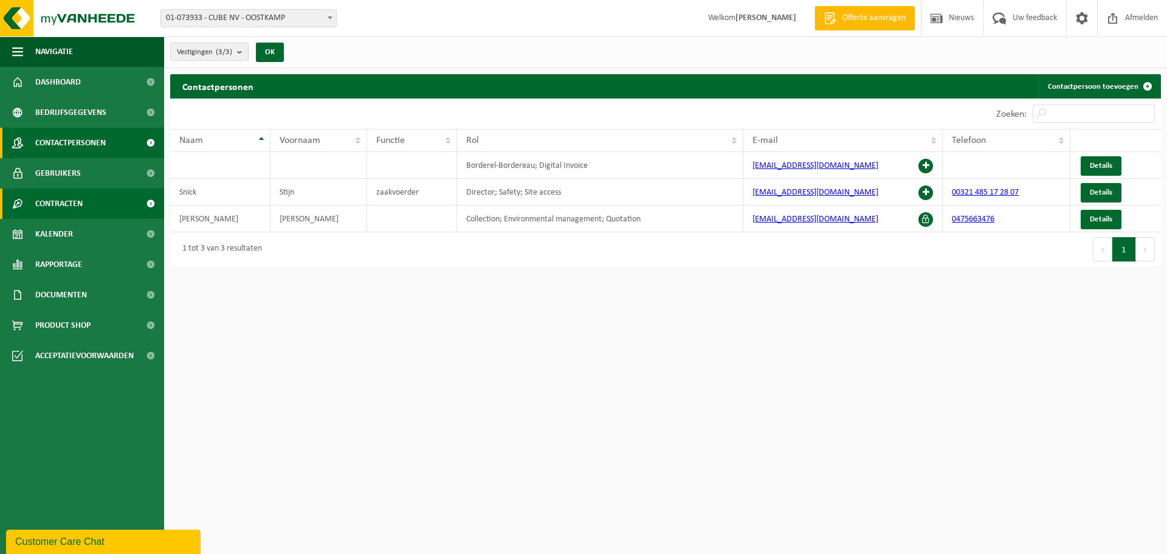
click at [97, 201] on link "Contracten" at bounding box center [82, 203] width 164 height 30
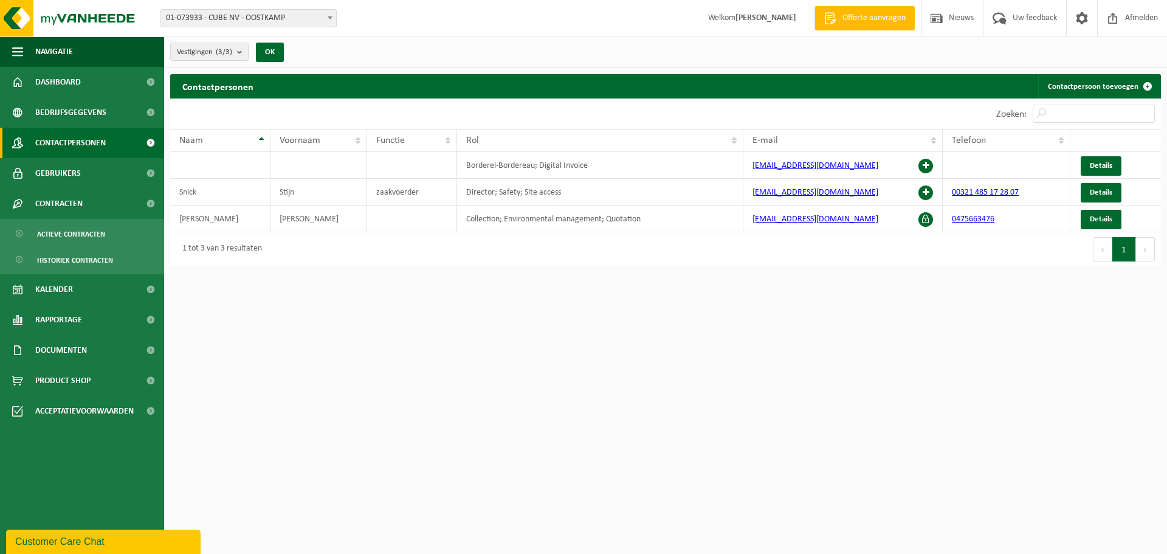
drag, startPoint x: 78, startPoint y: 221, endPoint x: 77, endPoint y: 232, distance: 10.4
click at [79, 221] on ul "Actieve contracten Historiek contracten" at bounding box center [82, 246] width 164 height 55
click at [78, 235] on span "Actieve contracten" at bounding box center [71, 233] width 68 height 23
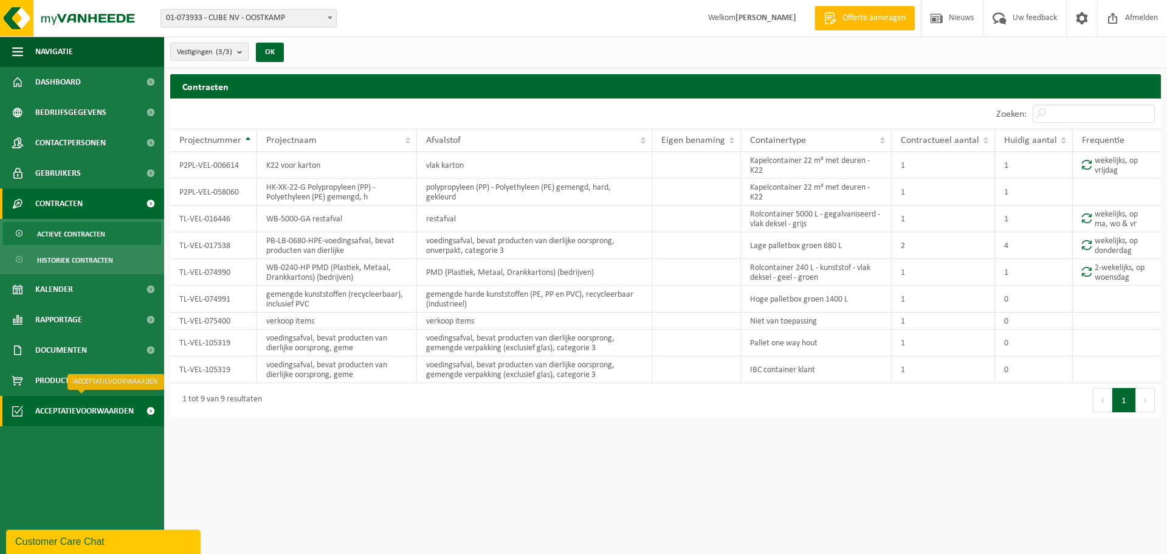
click at [120, 405] on span "Acceptatievoorwaarden" at bounding box center [84, 411] width 98 height 30
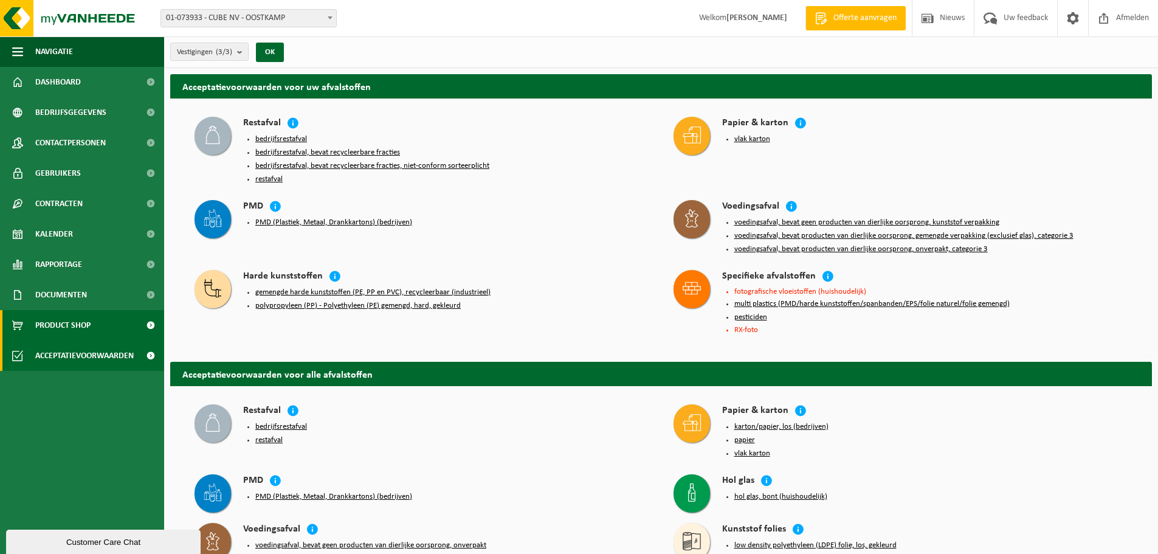
click at [63, 319] on span "Product Shop" at bounding box center [62, 325] width 55 height 30
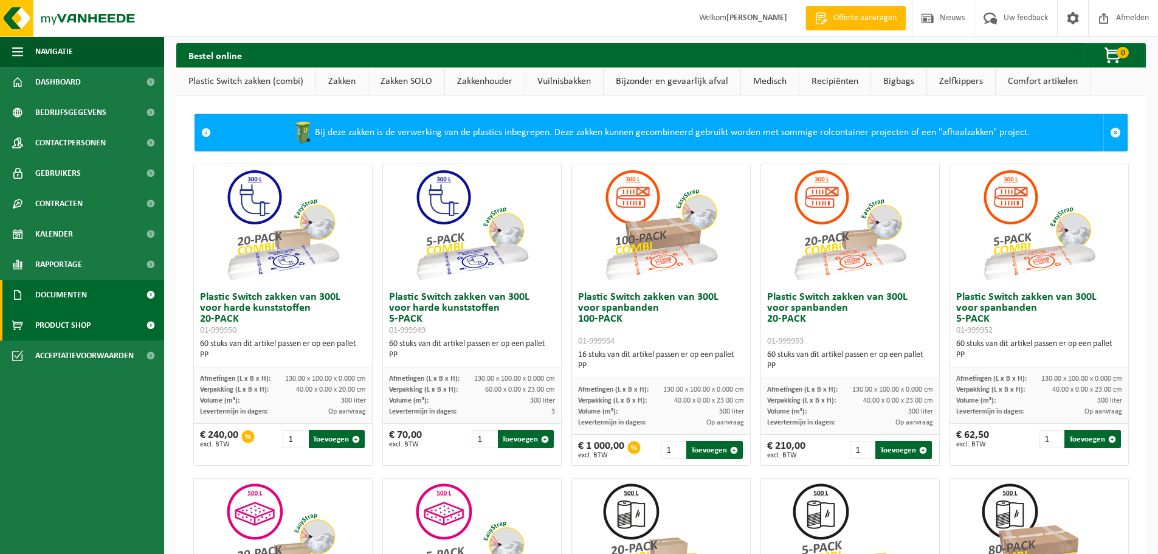
click at [64, 294] on span "Documenten" at bounding box center [61, 295] width 52 height 30
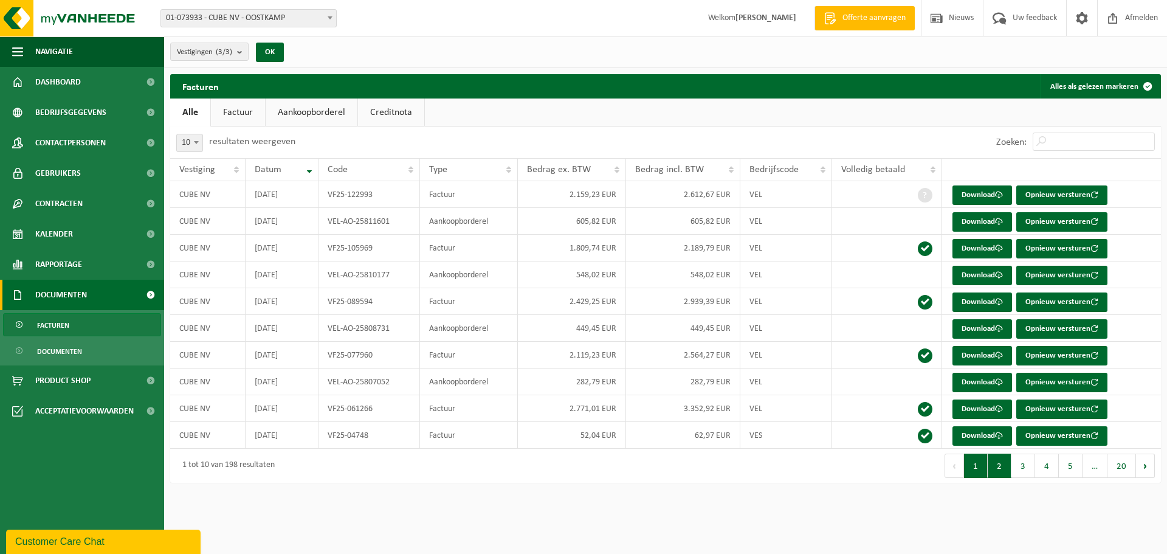
click at [1006, 470] on button "2" at bounding box center [999, 465] width 24 height 24
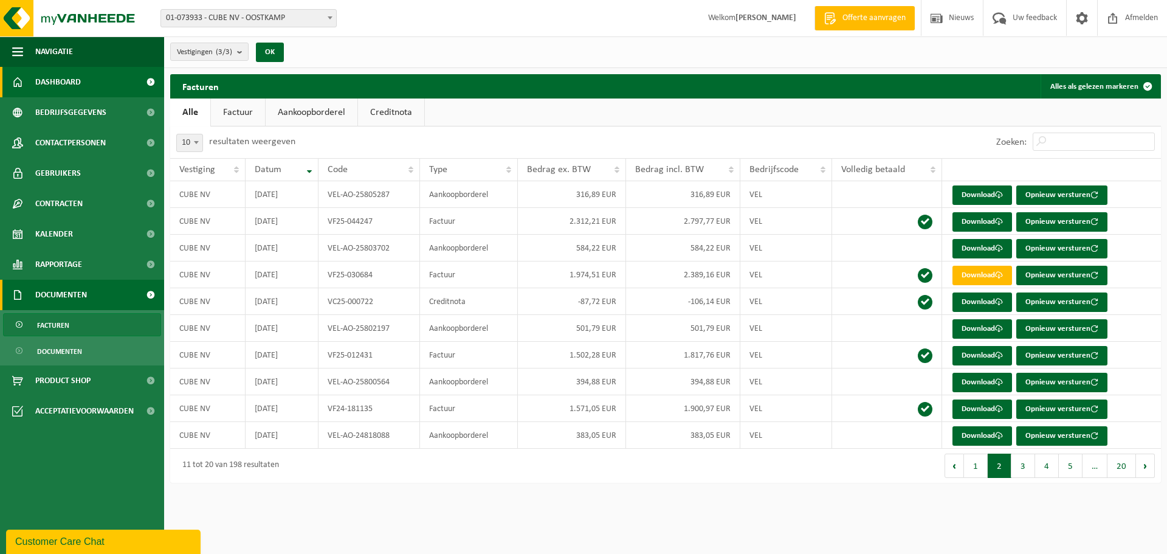
click at [53, 73] on span "Dashboard" at bounding box center [58, 82] width 46 height 30
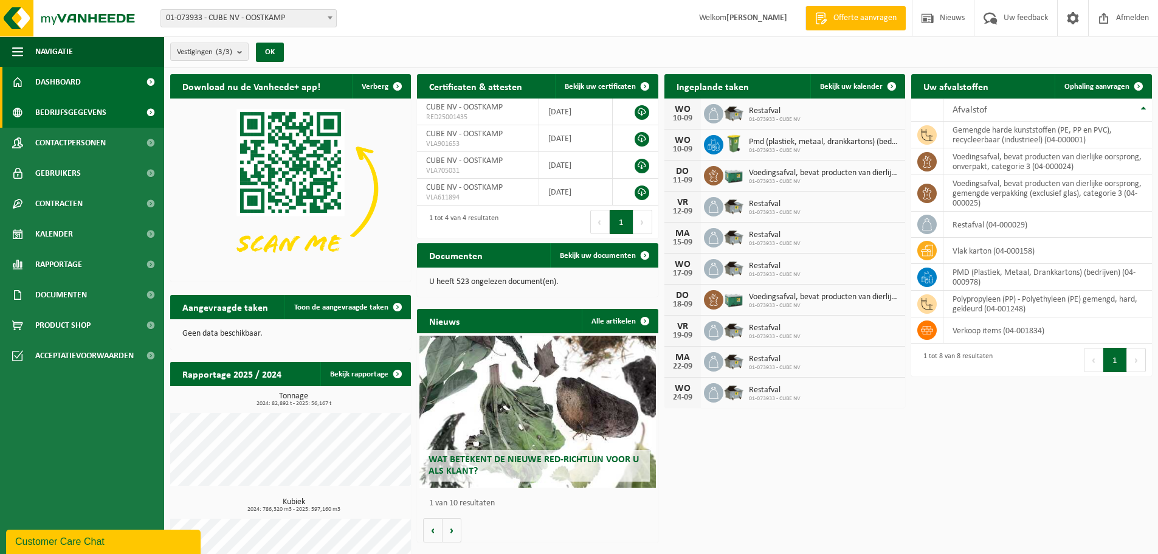
click at [74, 112] on span "Bedrijfsgegevens" at bounding box center [70, 112] width 71 height 30
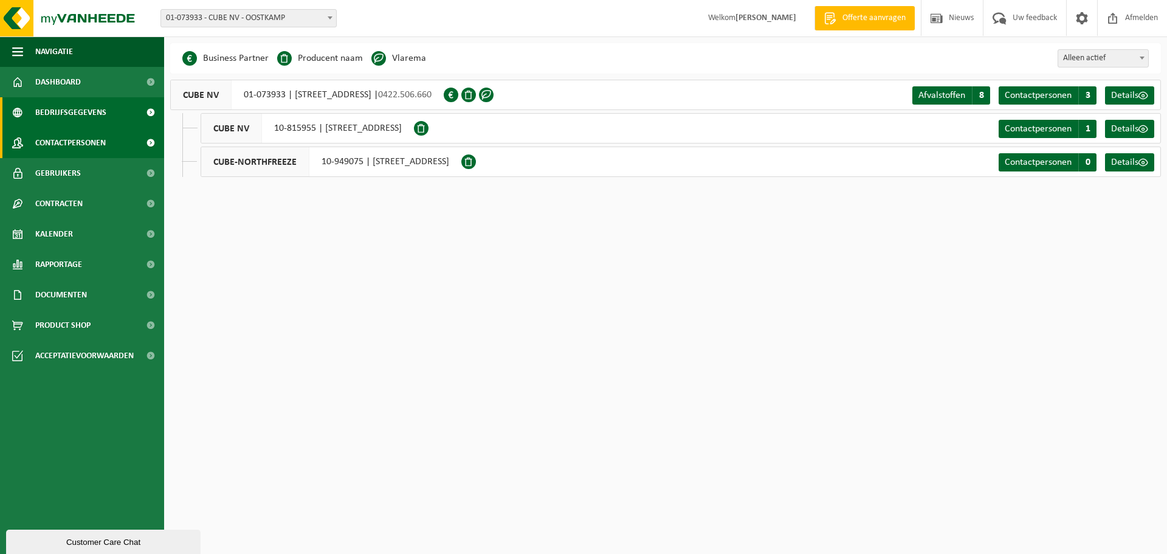
click at [76, 148] on span "Contactpersonen" at bounding box center [70, 143] width 70 height 30
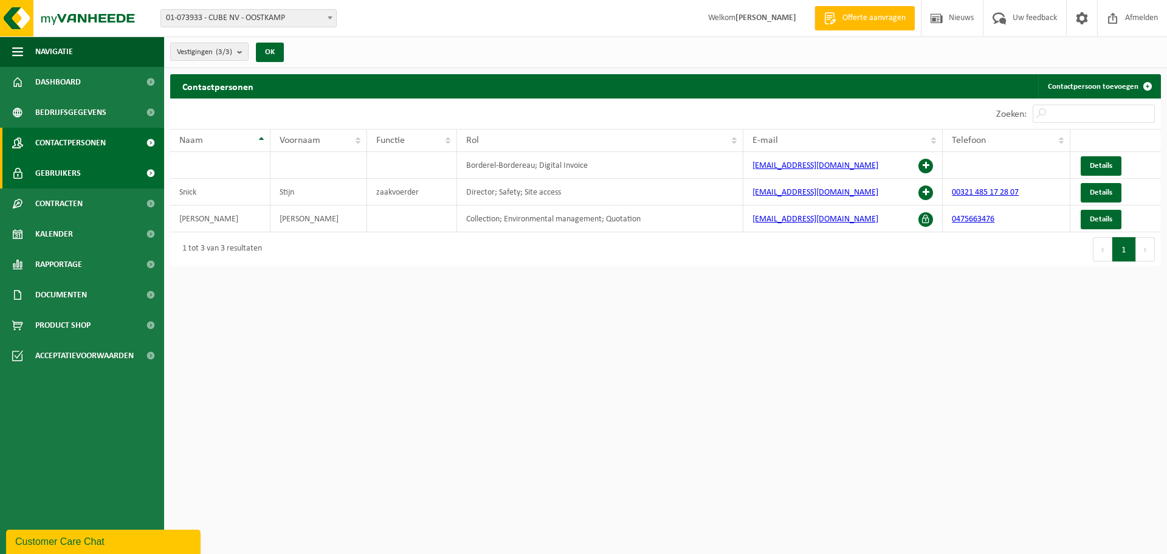
click at [92, 177] on link "Gebruikers" at bounding box center [82, 173] width 164 height 30
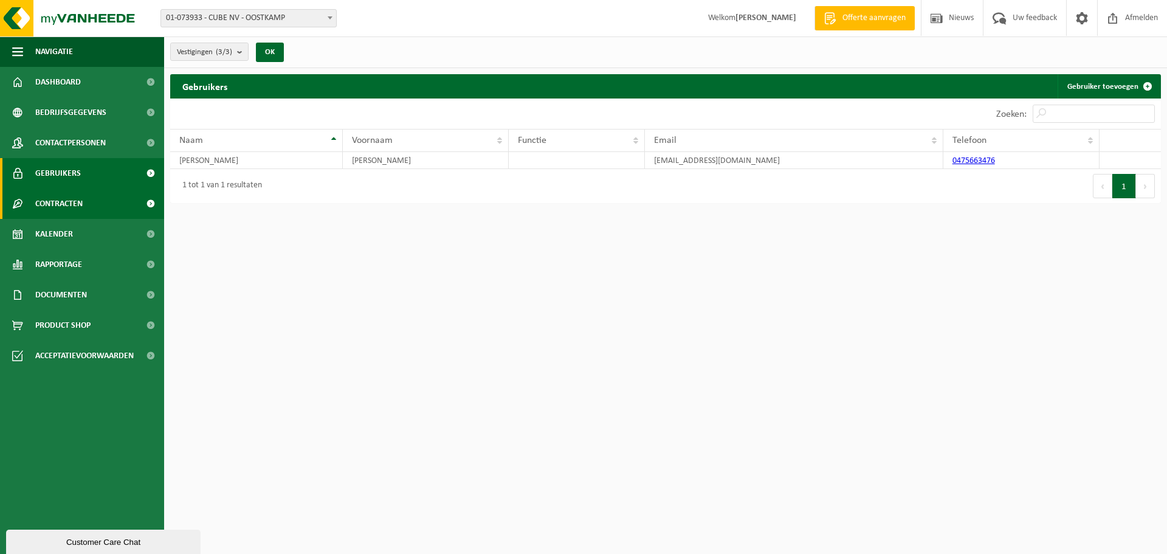
click at [87, 198] on link "Contracten" at bounding box center [82, 203] width 164 height 30
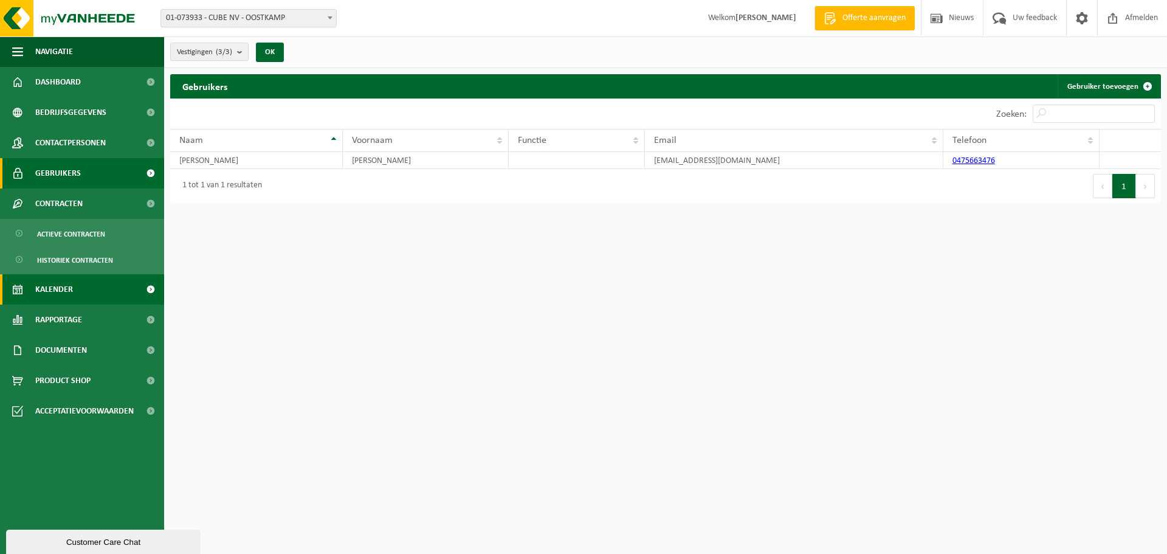
click at [51, 291] on span "Kalender" at bounding box center [54, 289] width 38 height 30
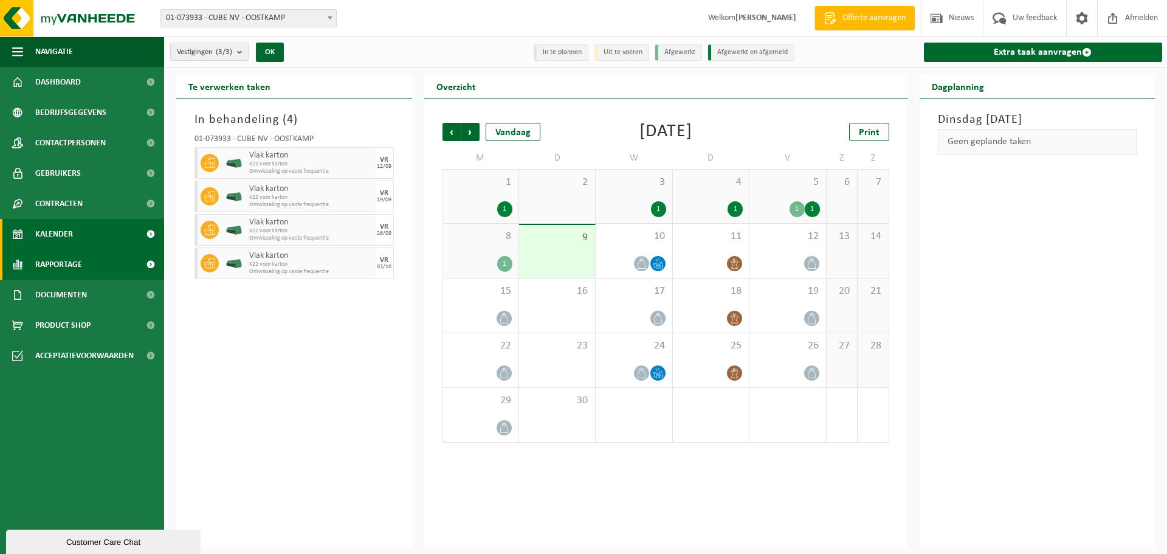
click at [55, 264] on span "Rapportage" at bounding box center [58, 264] width 47 height 30
